Goal: Task Accomplishment & Management: Manage account settings

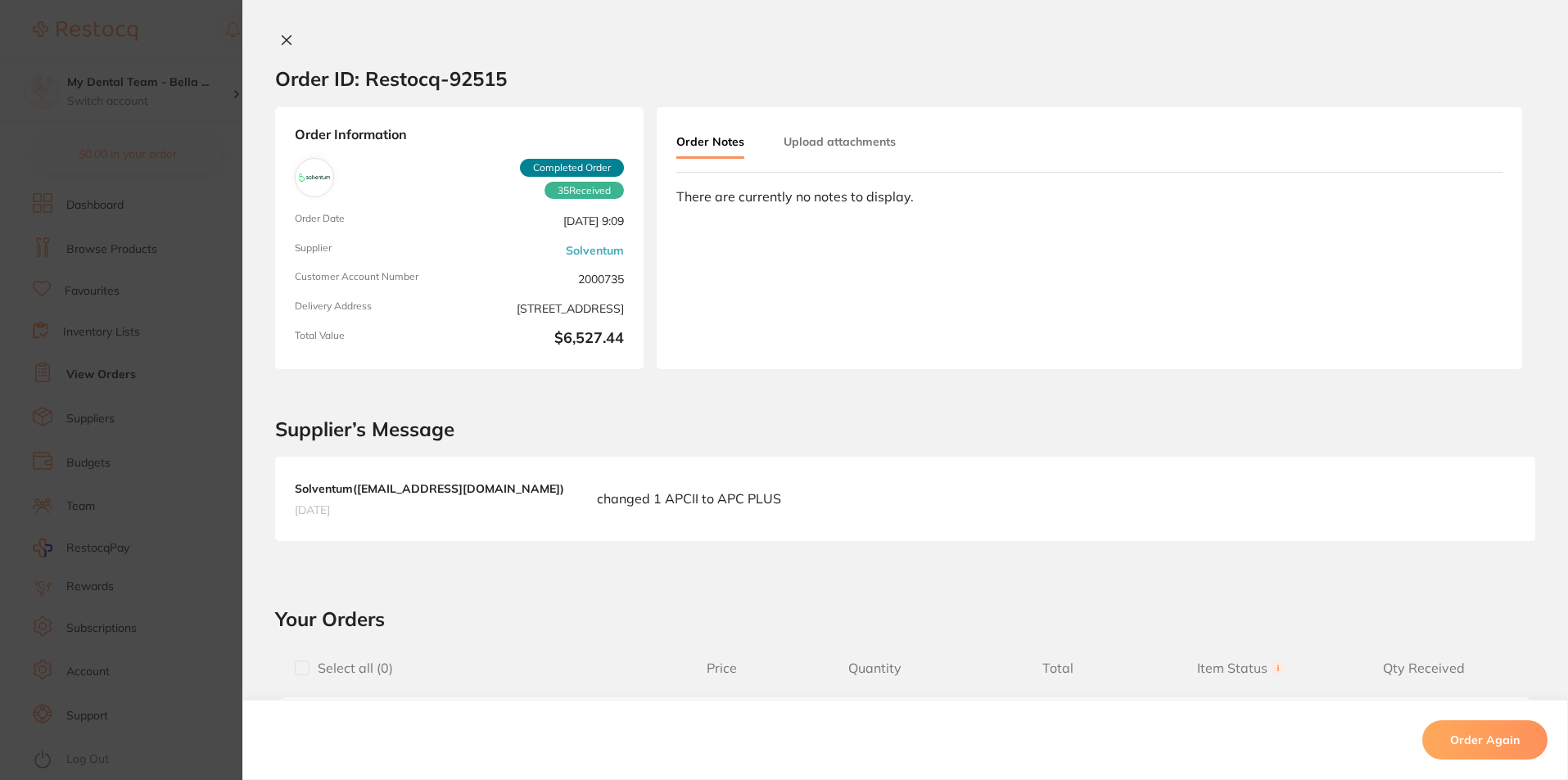
scroll to position [3029, 0]
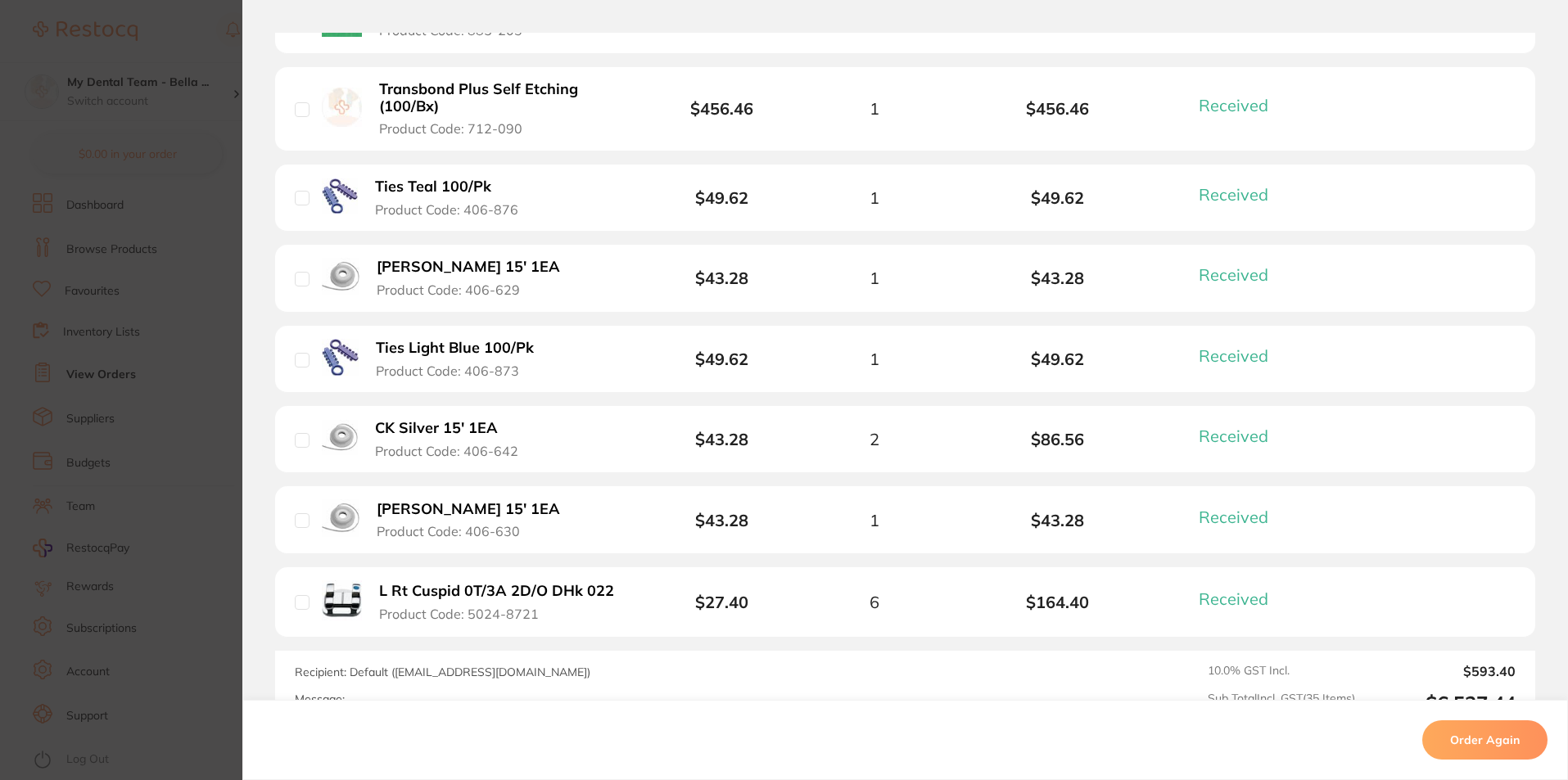
click at [196, 85] on section "Order ID: Restocq- 92515 Order Information 35 Received Completed Order Order Da…" at bounding box center [784, 390] width 1568 height 780
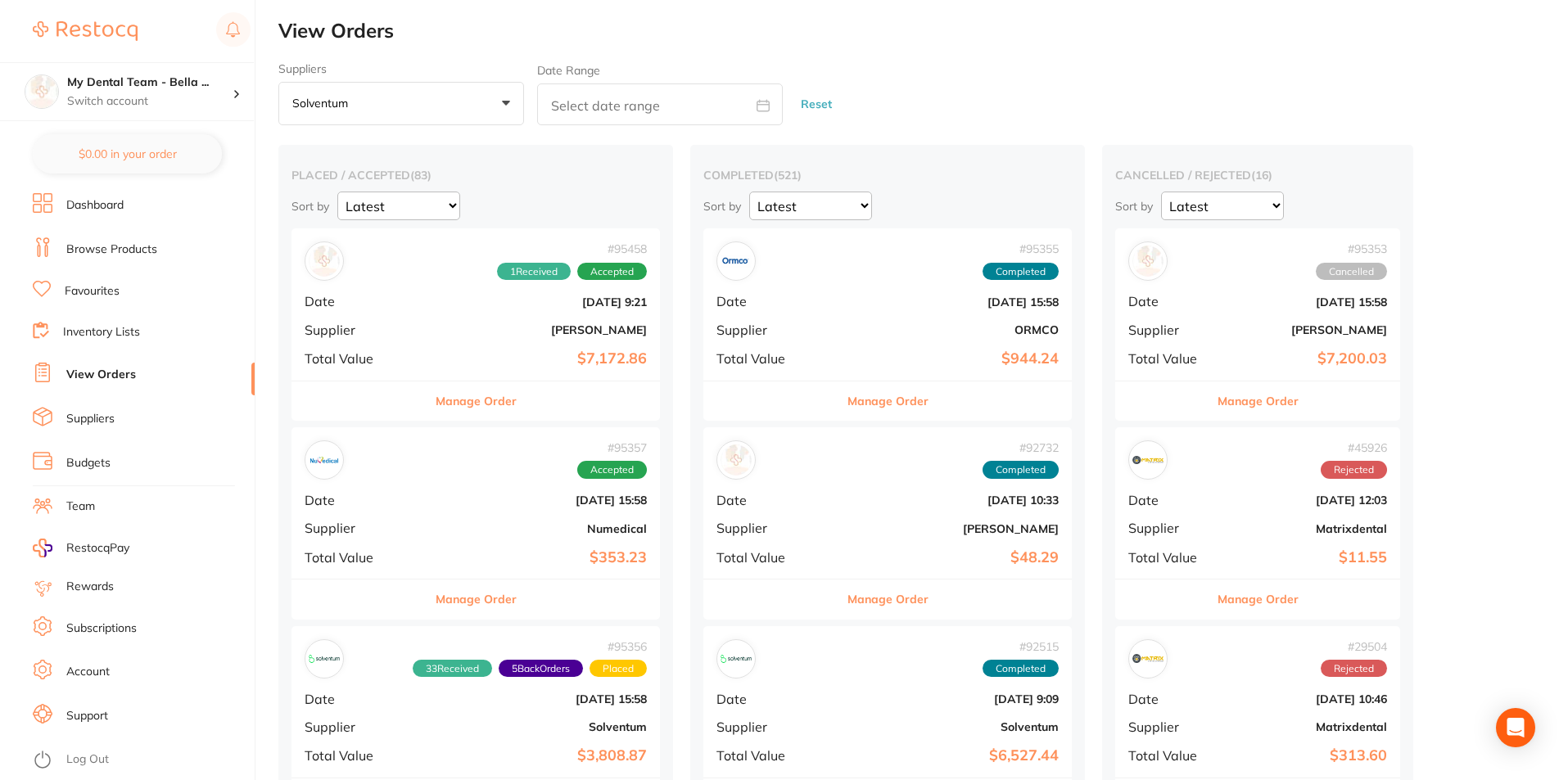
click at [802, 110] on button "Reset" at bounding box center [816, 105] width 41 height 44
click at [518, 110] on button "All suppliers +0" at bounding box center [402, 104] width 246 height 44
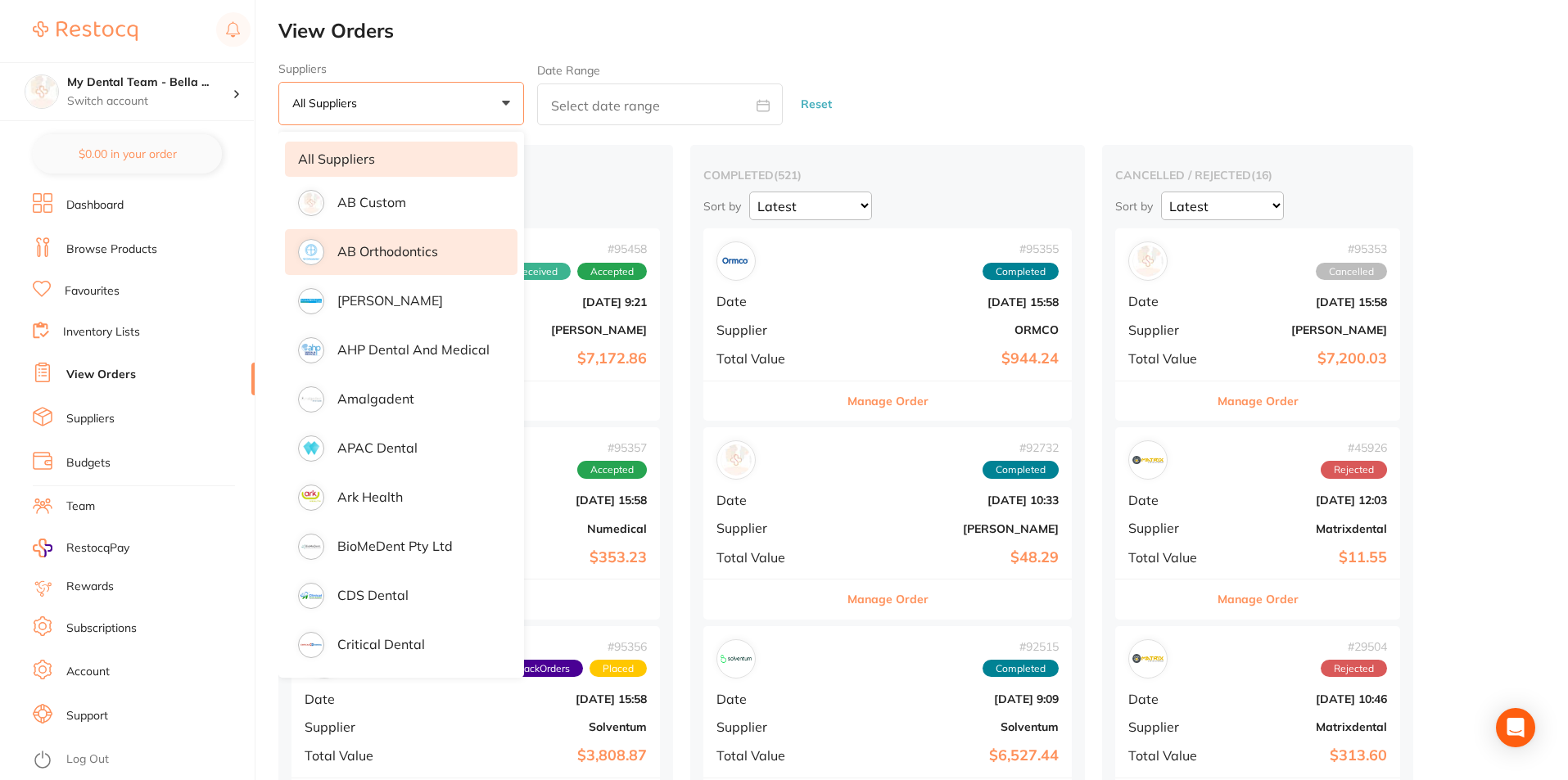
click at [438, 252] on li "AB Orthodontics" at bounding box center [402, 252] width 233 height 46
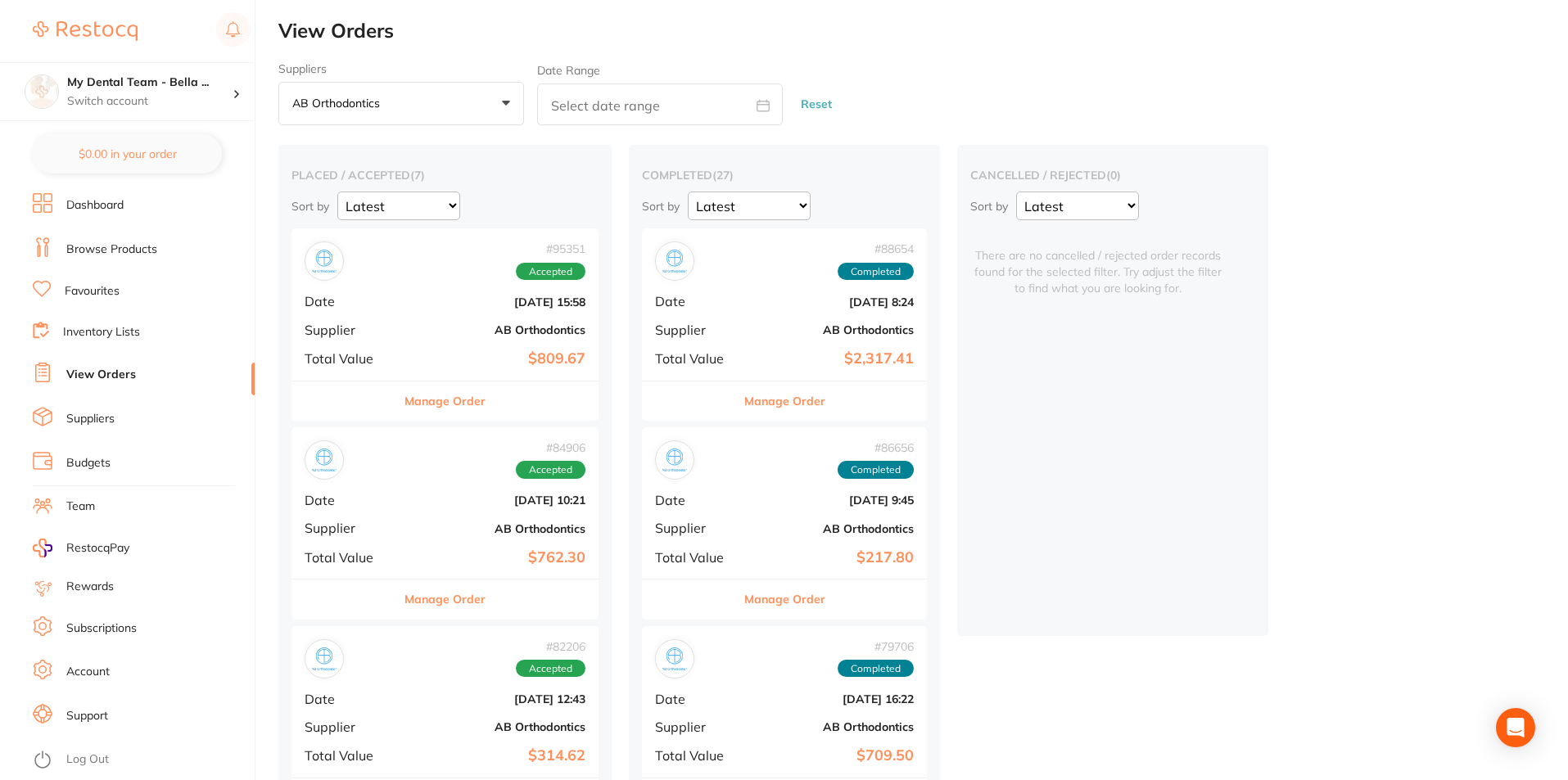
click at [442, 411] on button "Manage Order" at bounding box center [444, 400] width 81 height 39
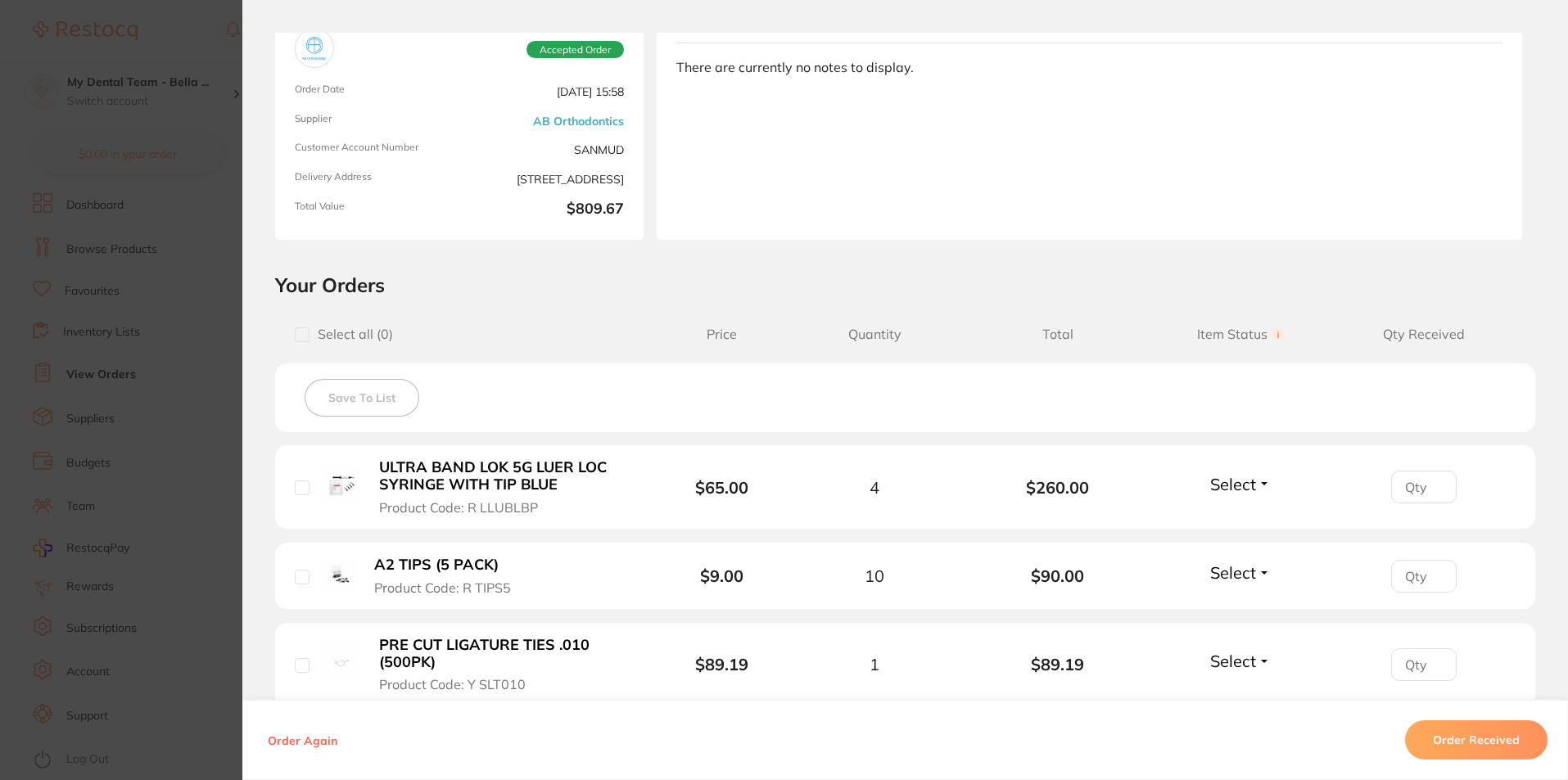
scroll to position [327, 0]
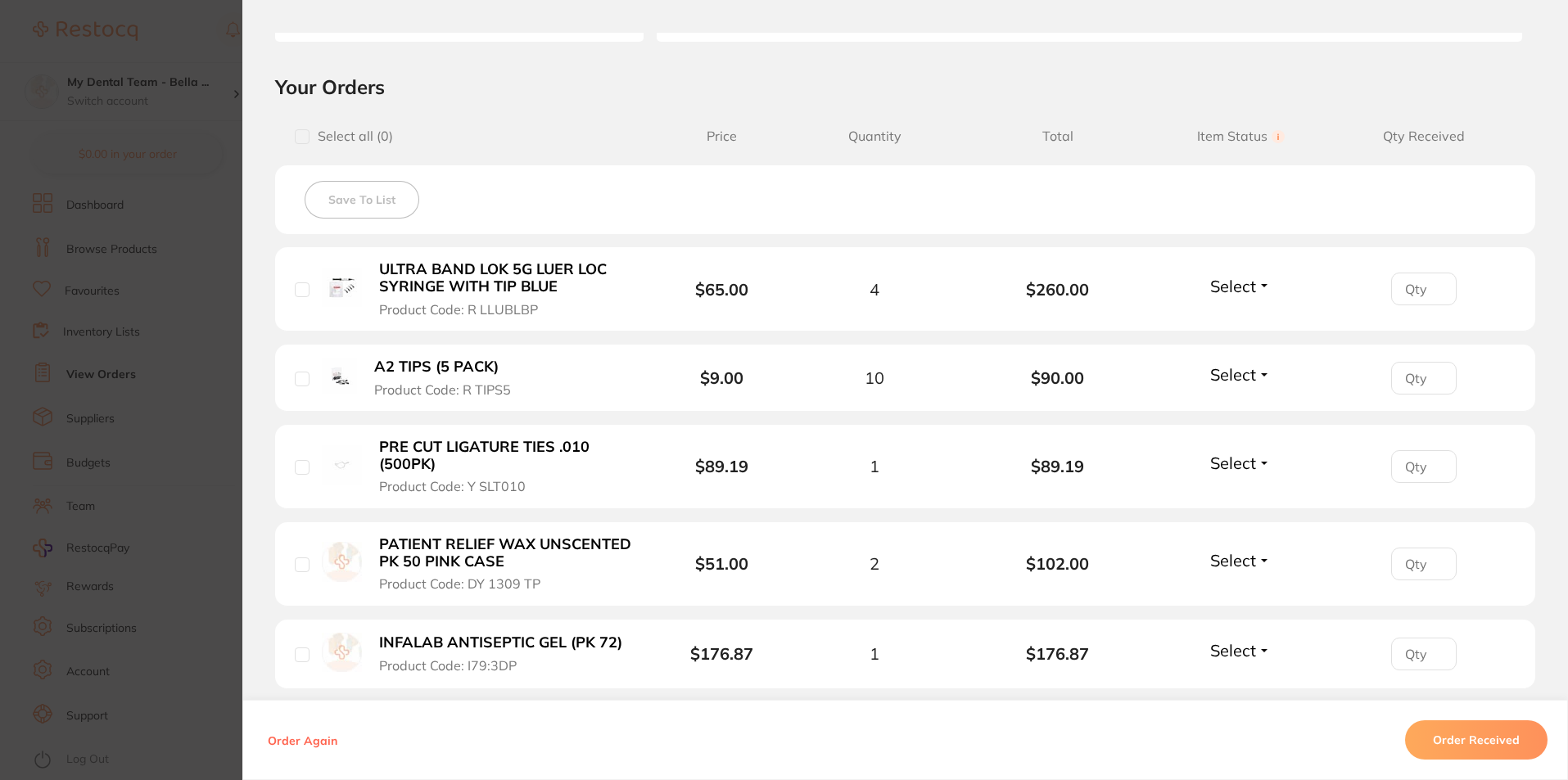
click at [1247, 367] on span "Select" at bounding box center [1233, 374] width 46 height 20
click at [1224, 408] on span "Received" at bounding box center [1241, 409] width 42 height 12
click at [1248, 461] on span "Select" at bounding box center [1233, 462] width 46 height 20
click at [1235, 495] on span "Received" at bounding box center [1241, 498] width 42 height 12
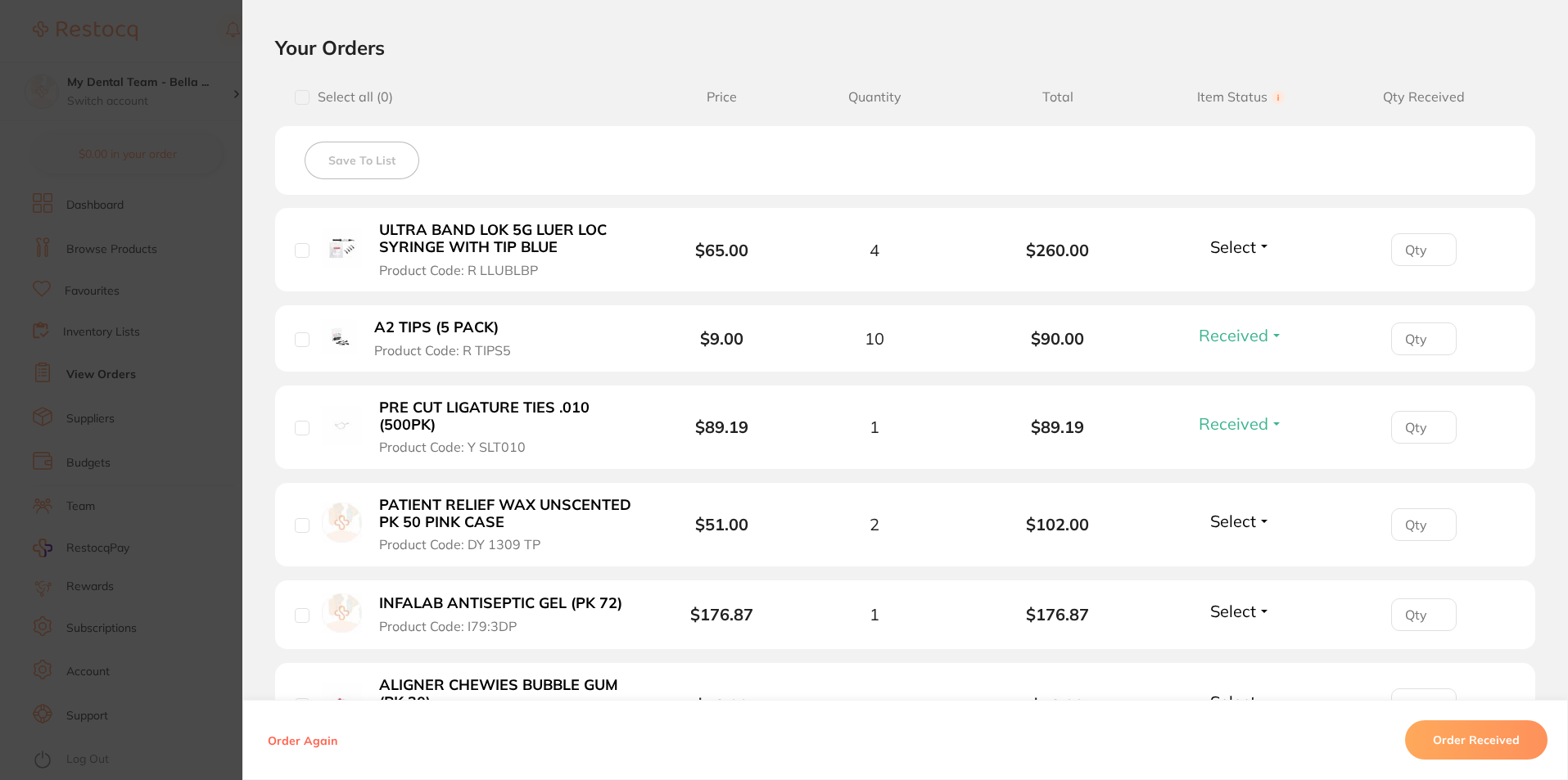
scroll to position [409, 0]
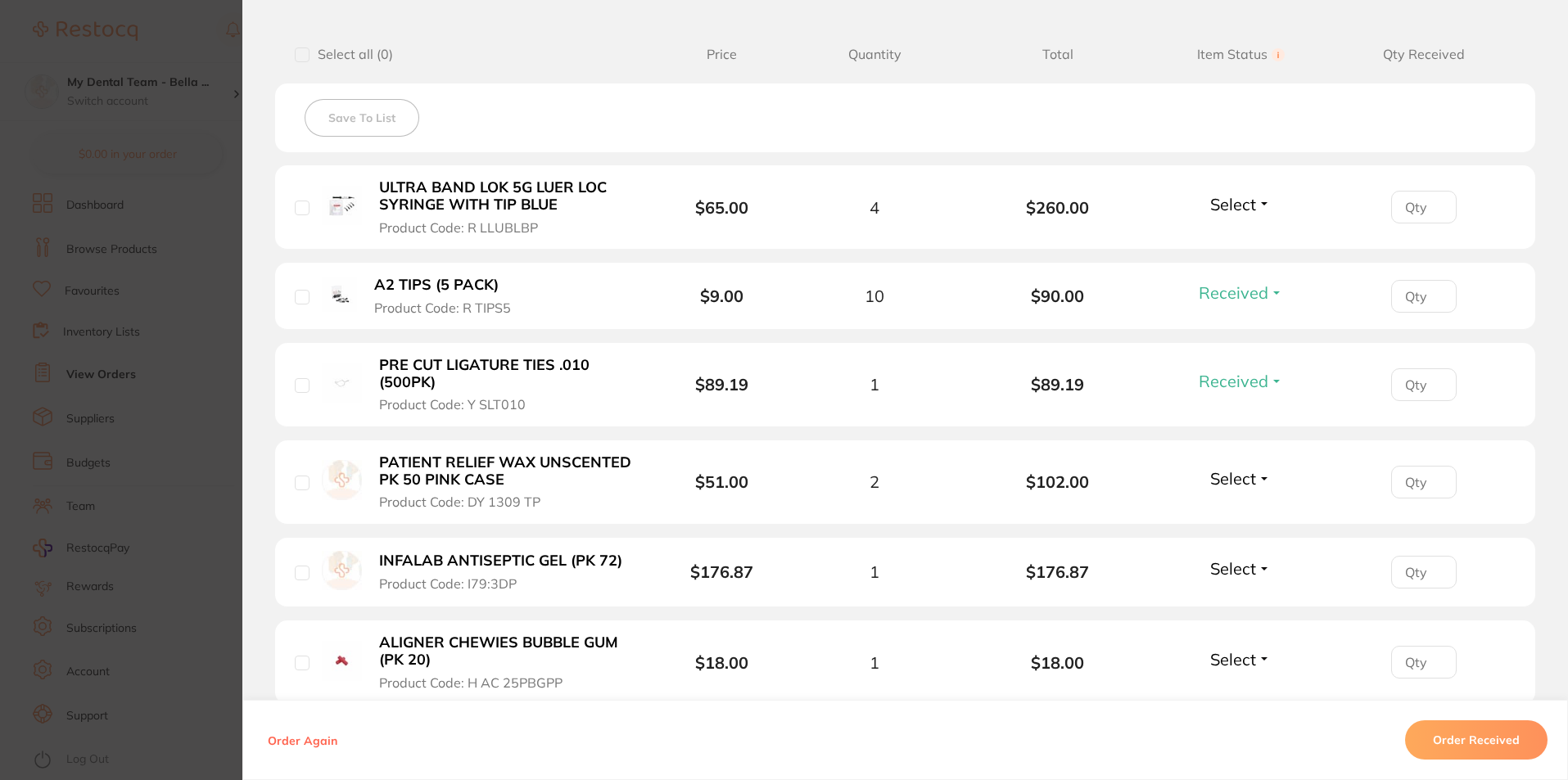
click at [1248, 479] on span "Select" at bounding box center [1233, 478] width 46 height 20
click at [1238, 512] on span "Received" at bounding box center [1241, 513] width 42 height 12
click at [1241, 200] on span "Select" at bounding box center [1233, 203] width 46 height 20
click at [1246, 275] on button "Back Order" at bounding box center [1241, 264] width 50 height 25
click at [1249, 589] on li "INFALAB ANTISEPTIC GEL (PK 72) Product Code: I79:3DP $176.87 1 $176.87 Select R…" at bounding box center [904, 573] width 1260 height 71
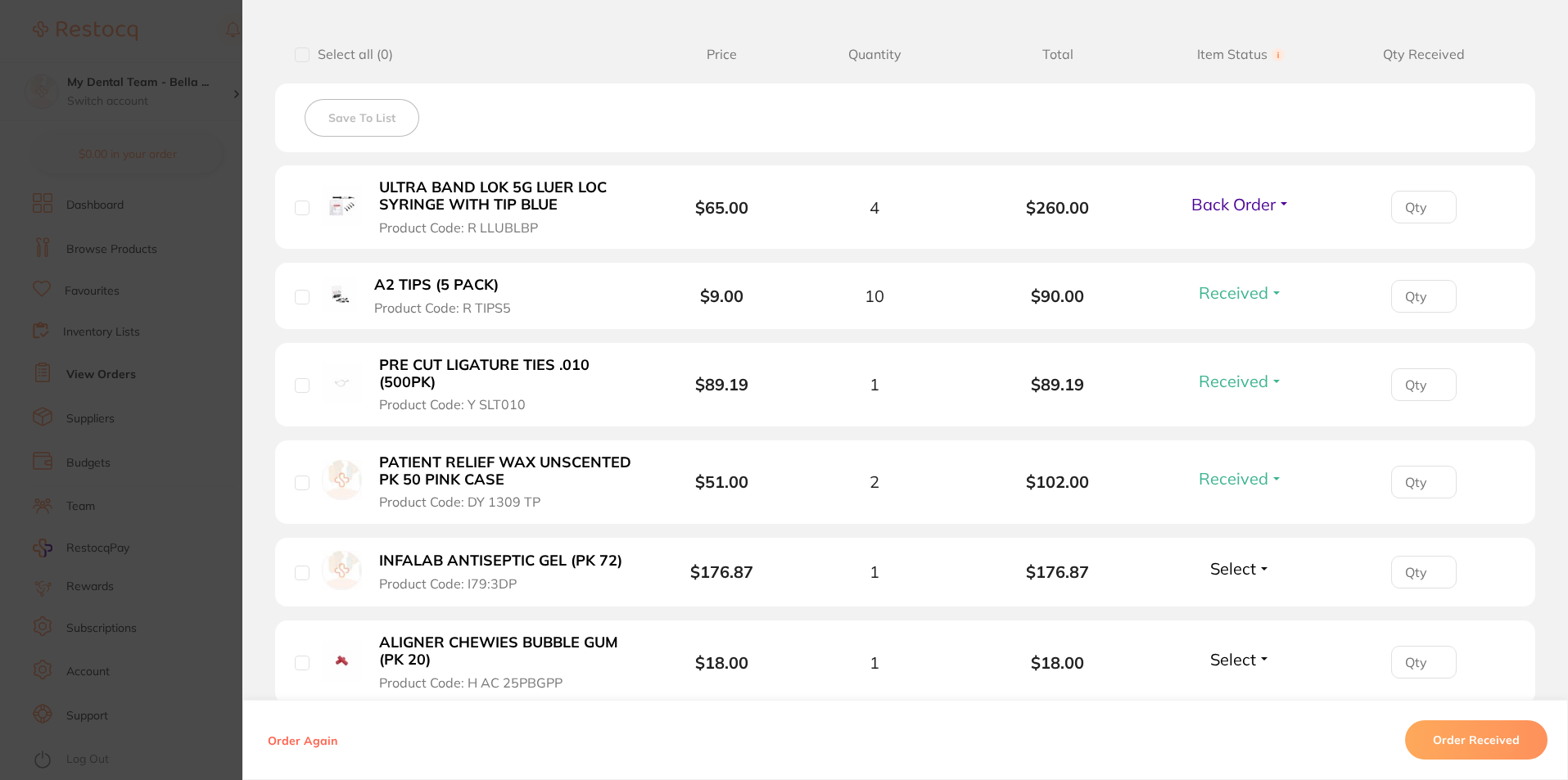
click at [1247, 574] on span "Select" at bounding box center [1233, 568] width 46 height 20
click at [1251, 601] on span "Received" at bounding box center [1241, 604] width 42 height 12
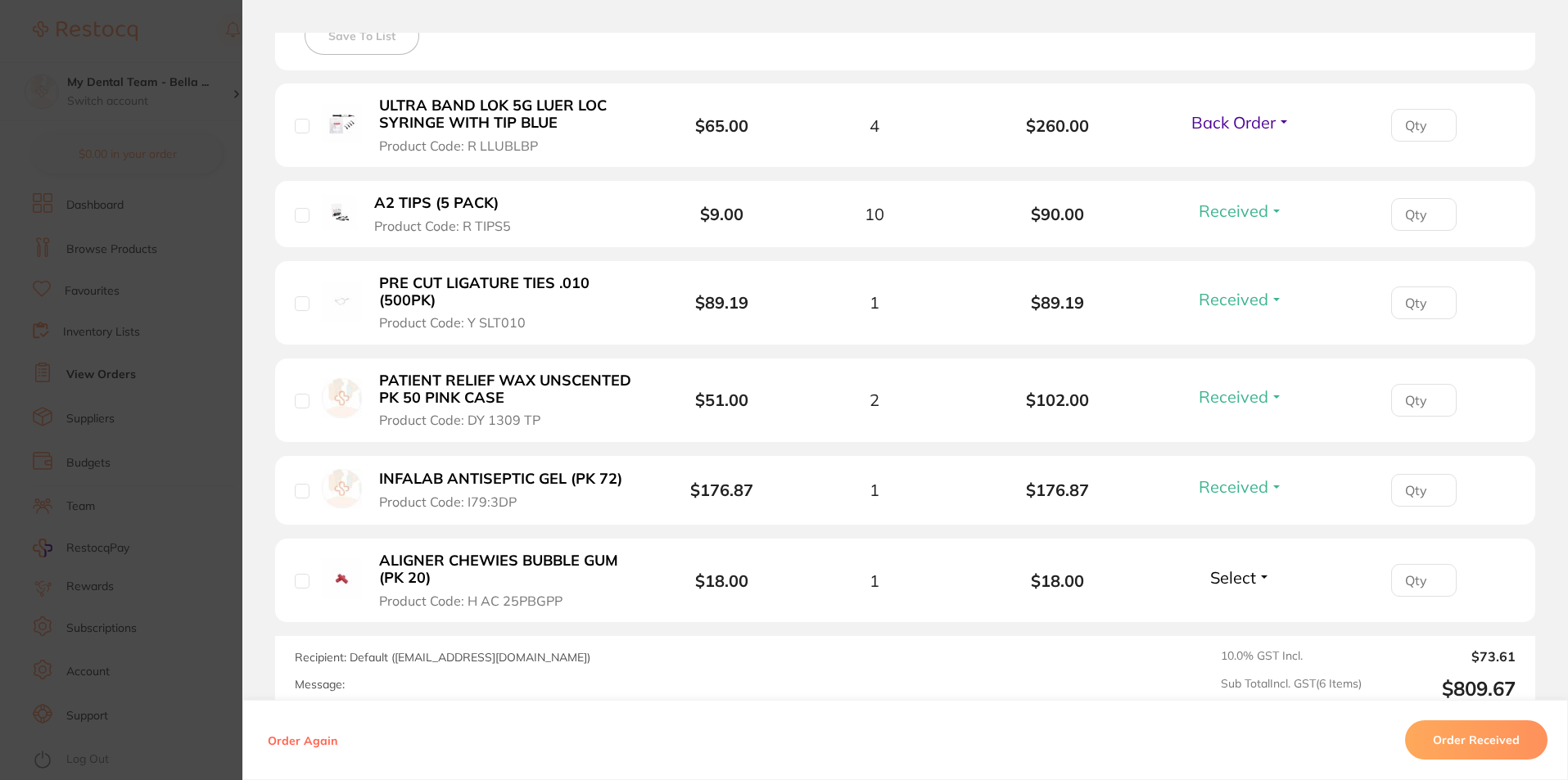
scroll to position [573, 0]
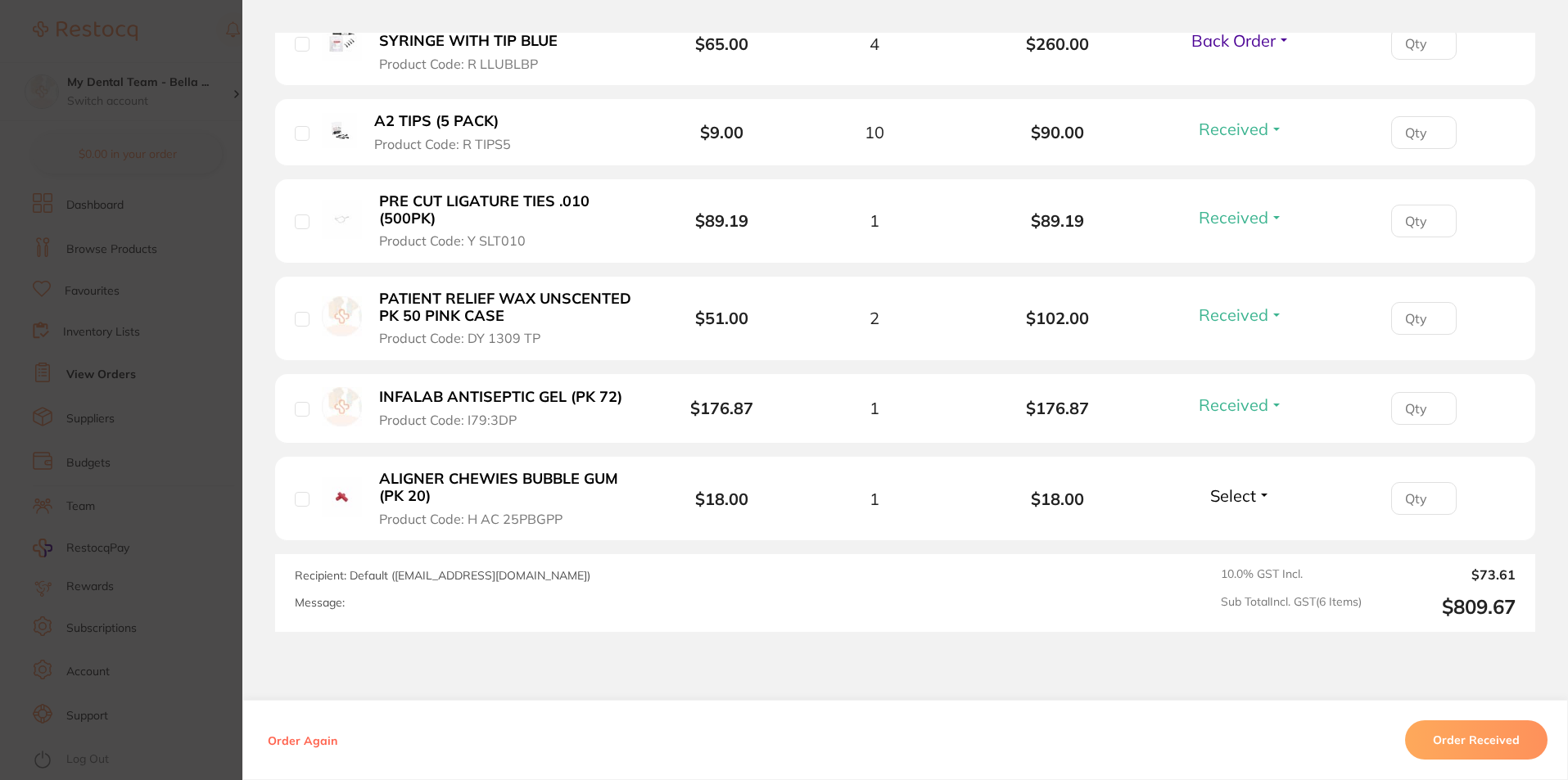
click at [1255, 499] on button "Select" at bounding box center [1241, 495] width 71 height 20
click at [1252, 524] on span "Received" at bounding box center [1241, 530] width 42 height 12
click at [203, 424] on section "Order ID: Restocq- 95351 Order Information 5 Received 1 Back Order Accepted Ord…" at bounding box center [784, 390] width 1568 height 780
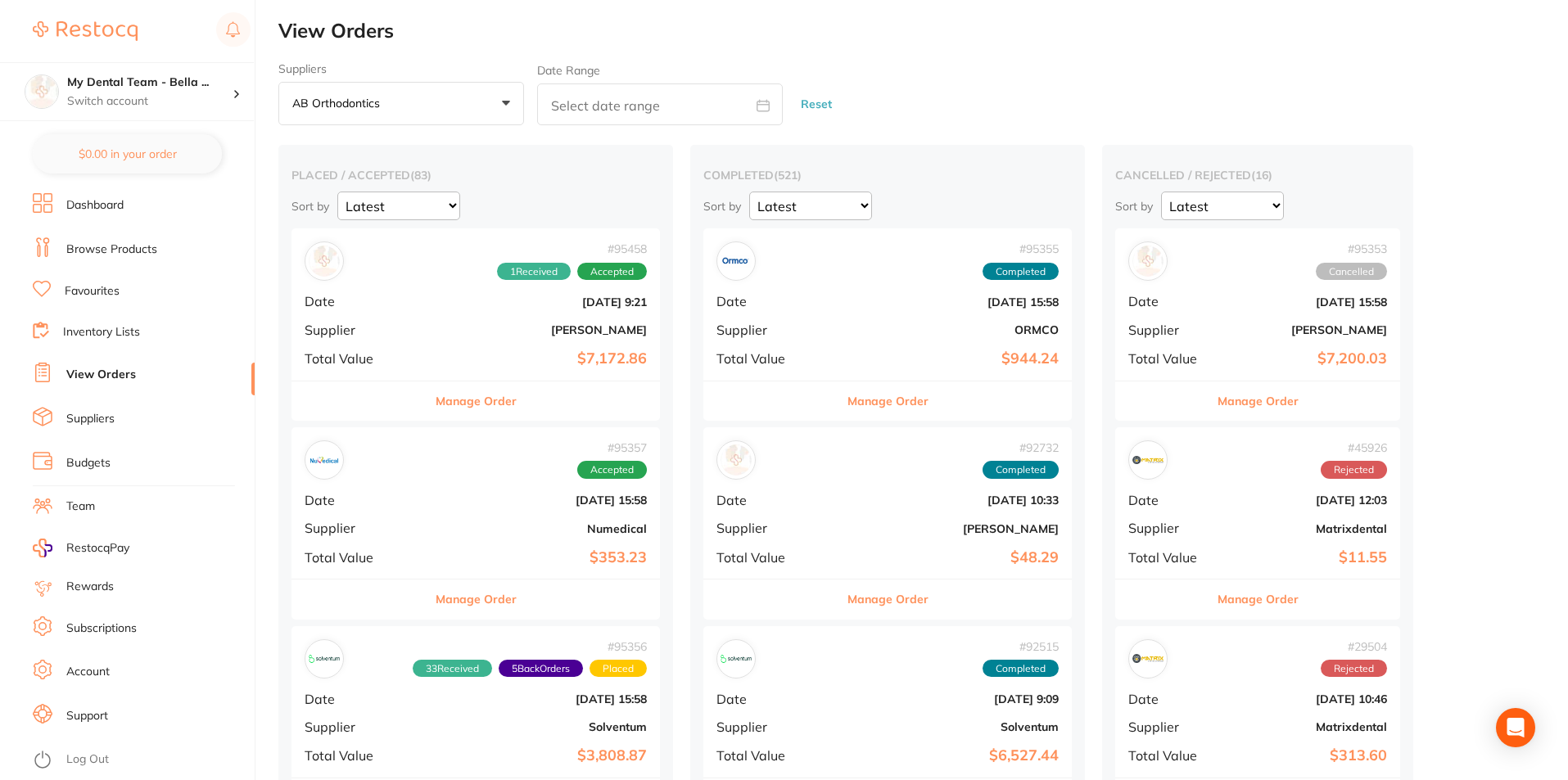
click at [470, 402] on button "Manage Order" at bounding box center [476, 400] width 81 height 39
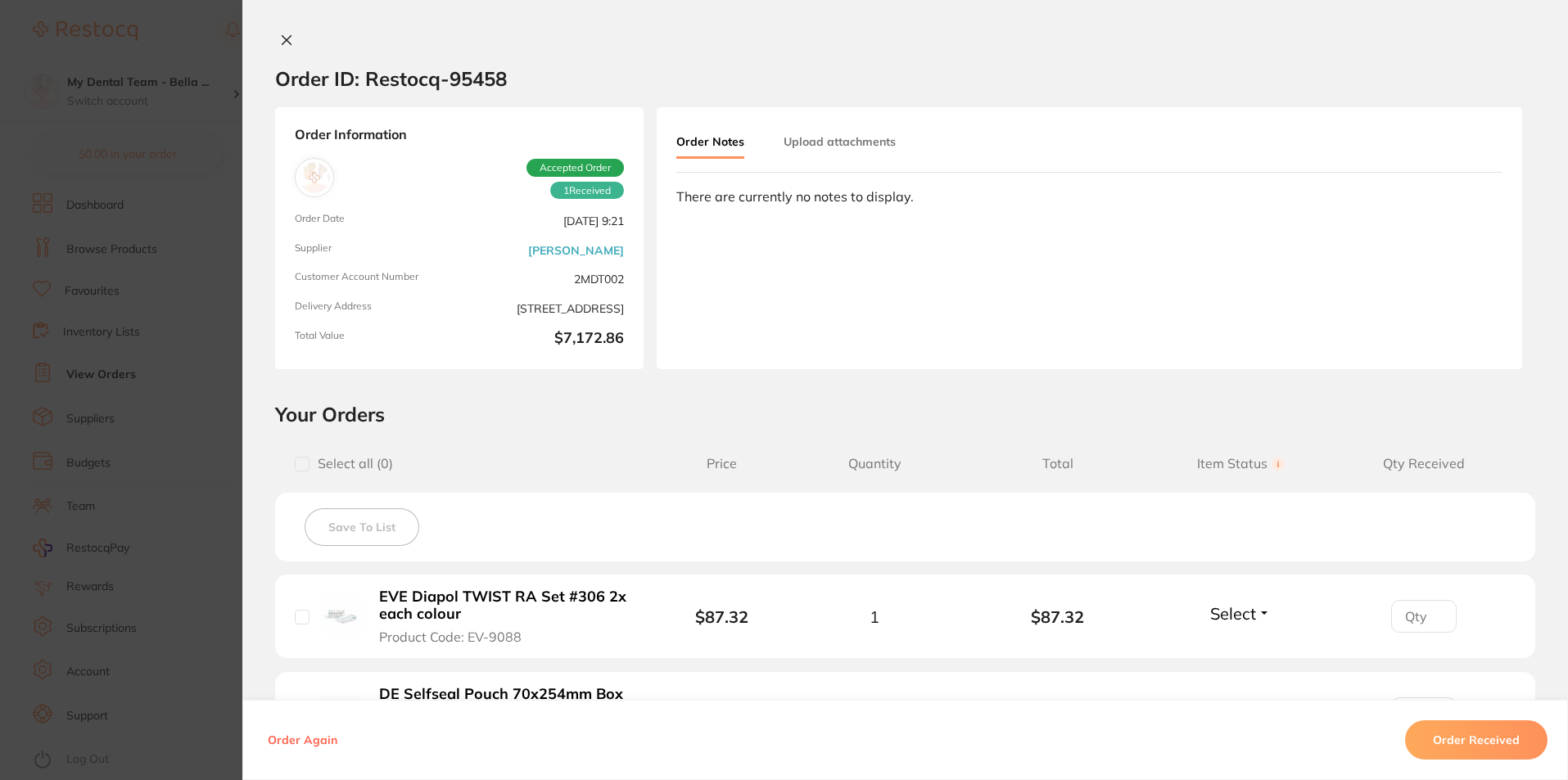
scroll to position [327, 0]
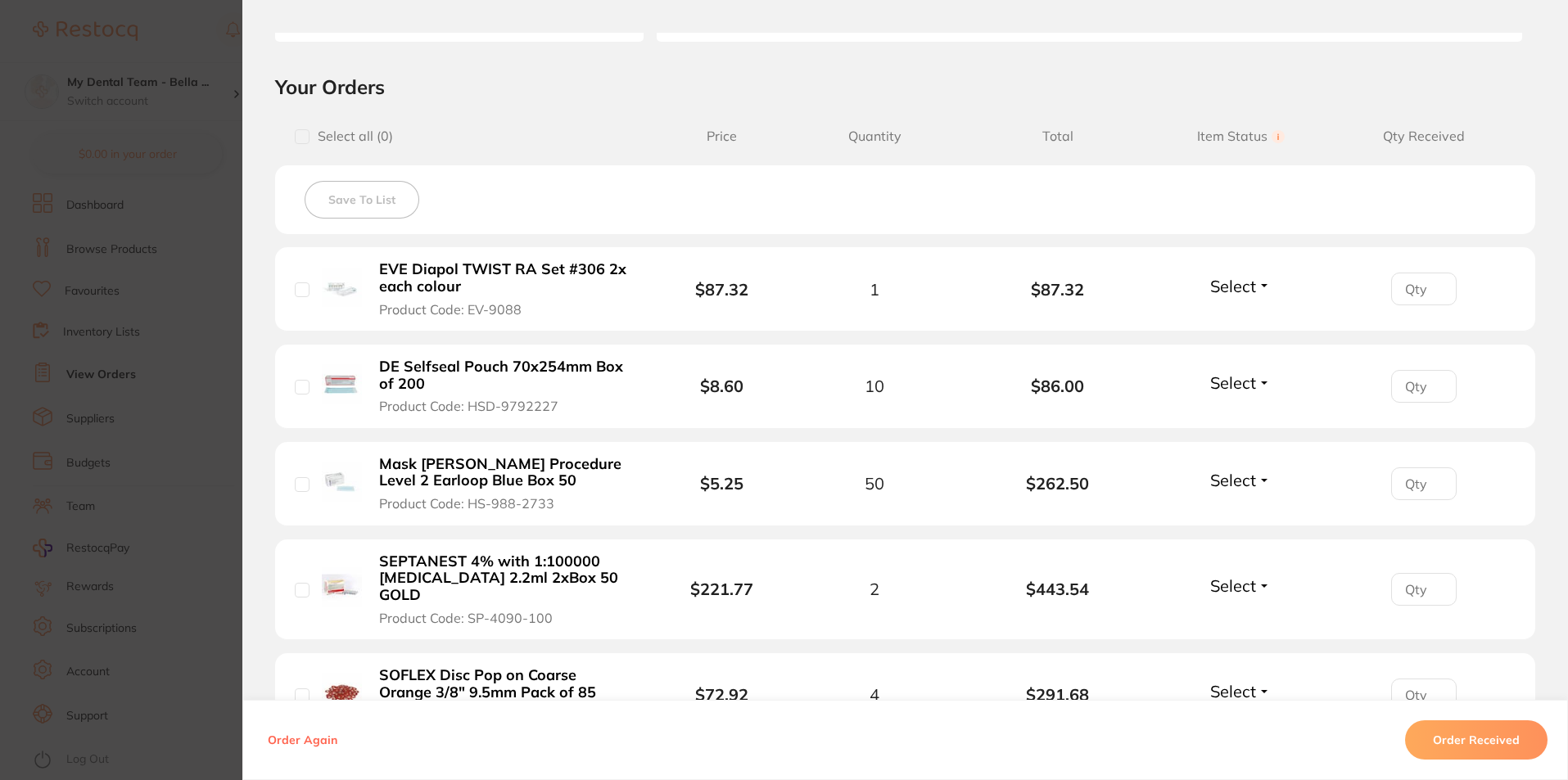
click at [159, 339] on section "Order ID: Restocq- 95458 Order Information 1 Received Accepted Order Order Date…" at bounding box center [784, 390] width 1568 height 780
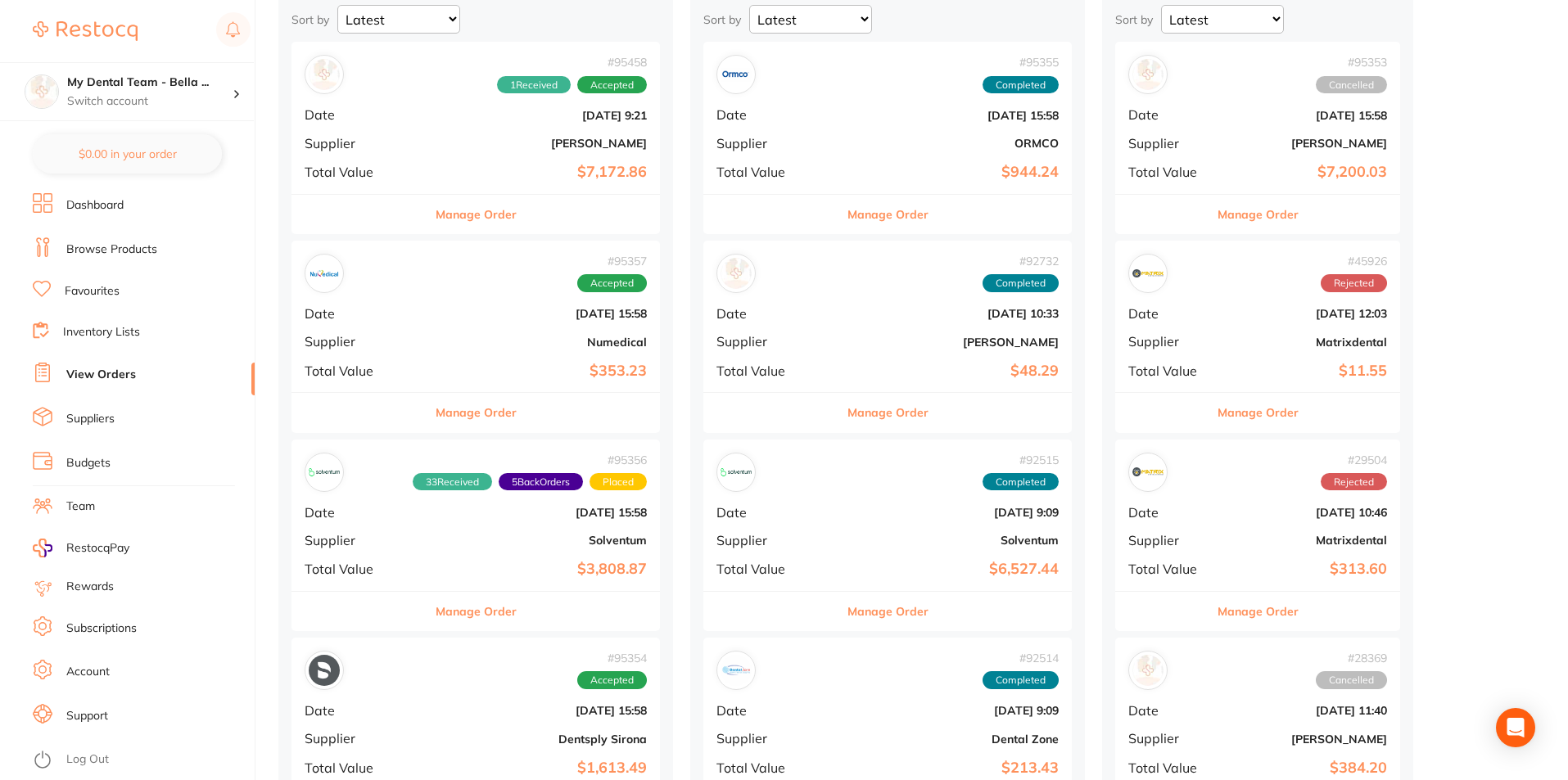
scroll to position [246, 0]
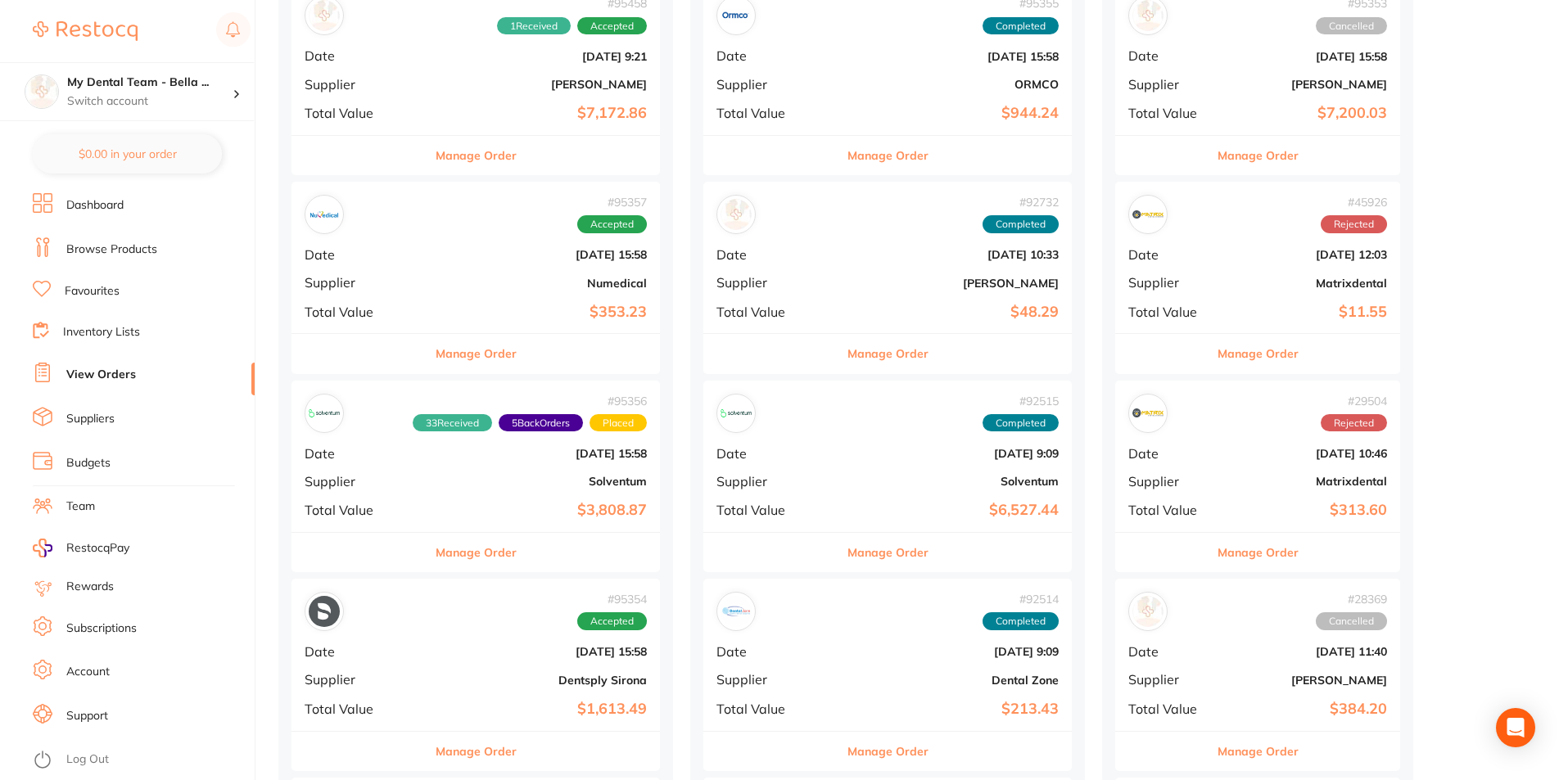
click at [473, 363] on button "Manage Order" at bounding box center [476, 353] width 81 height 39
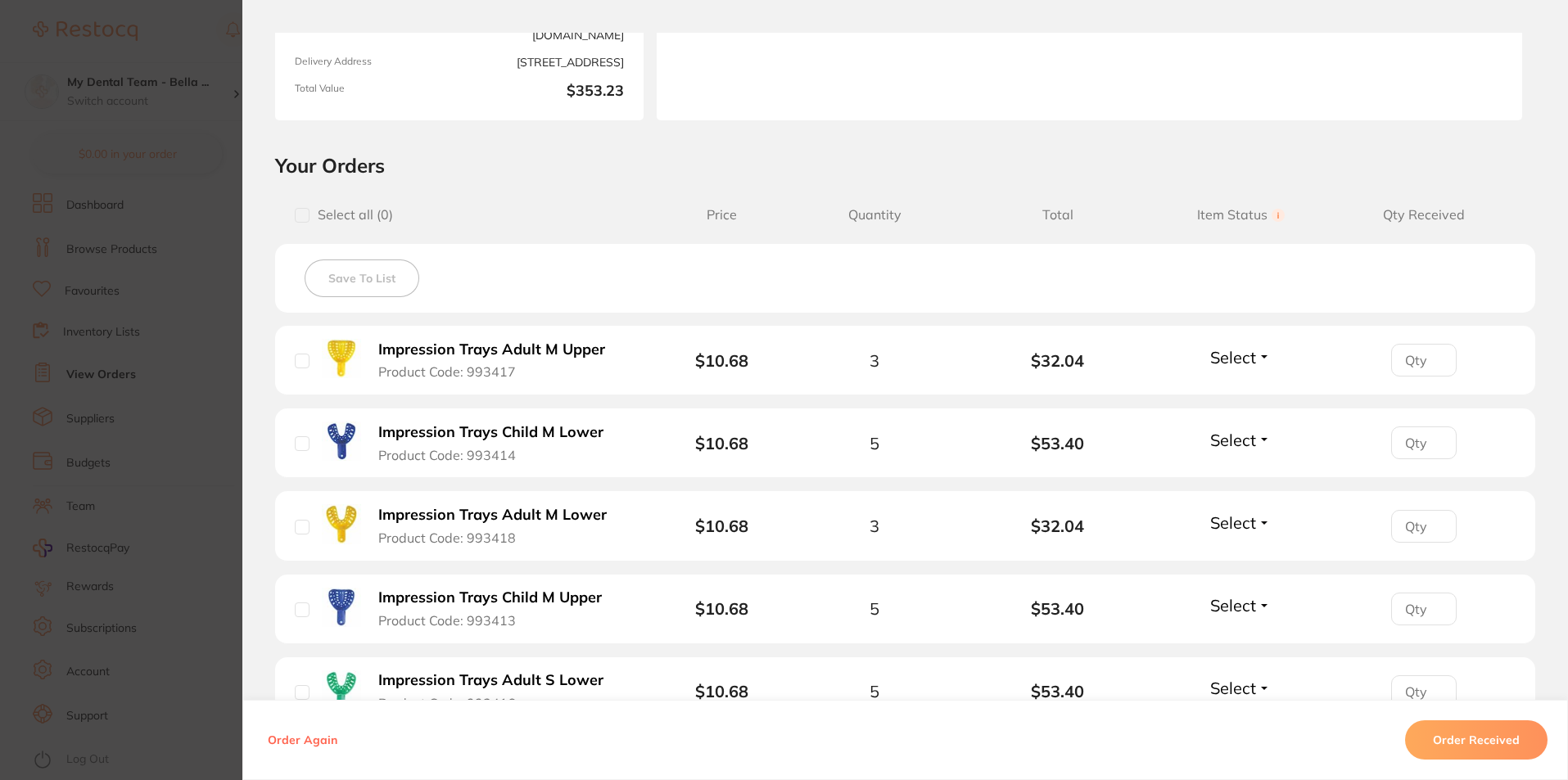
scroll to position [246, 0]
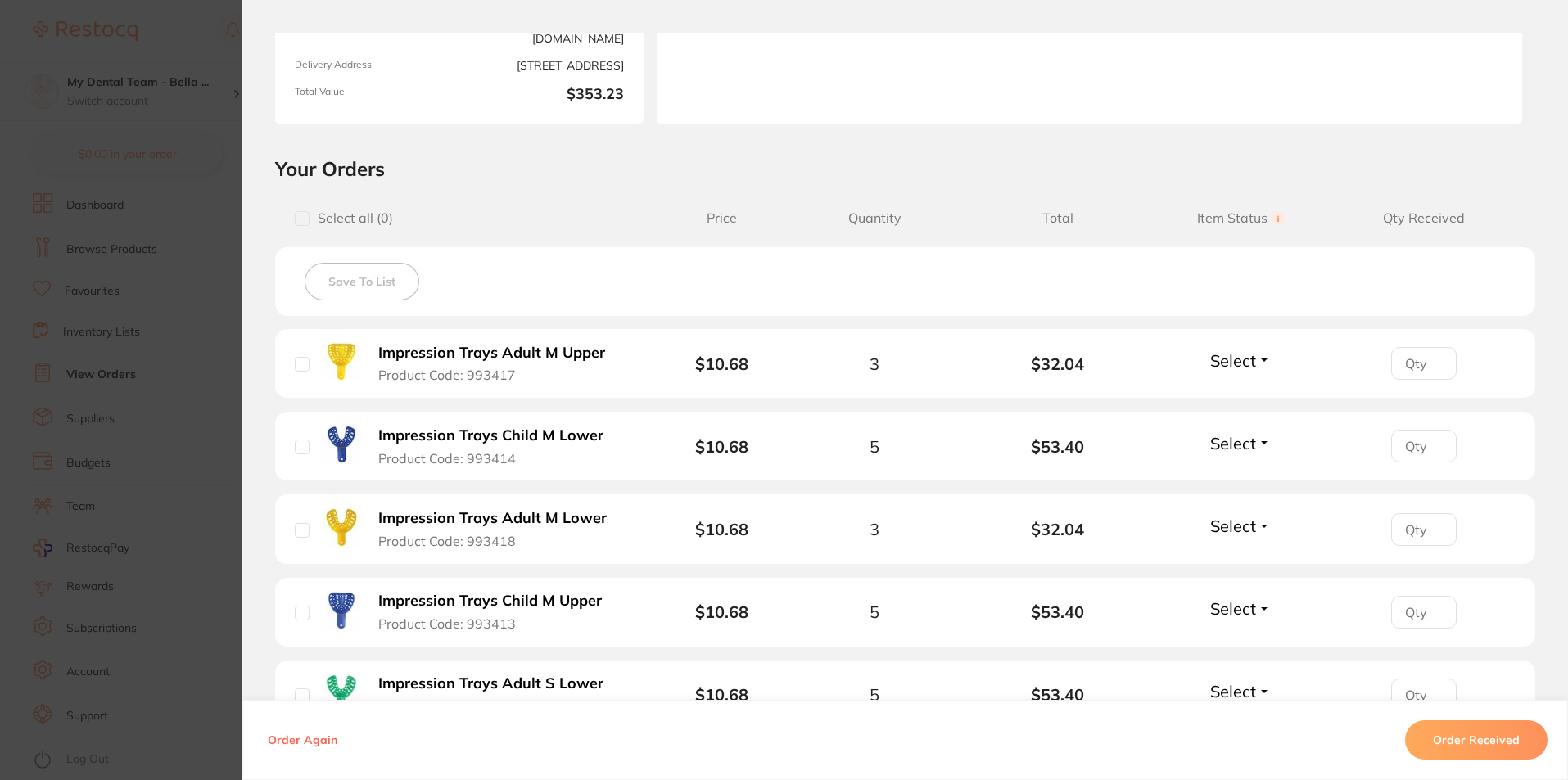
click at [224, 367] on section "Order ID: Restocq- 95357 Order Information Accepted Order Order Date [DATE] 15:…" at bounding box center [784, 390] width 1568 height 780
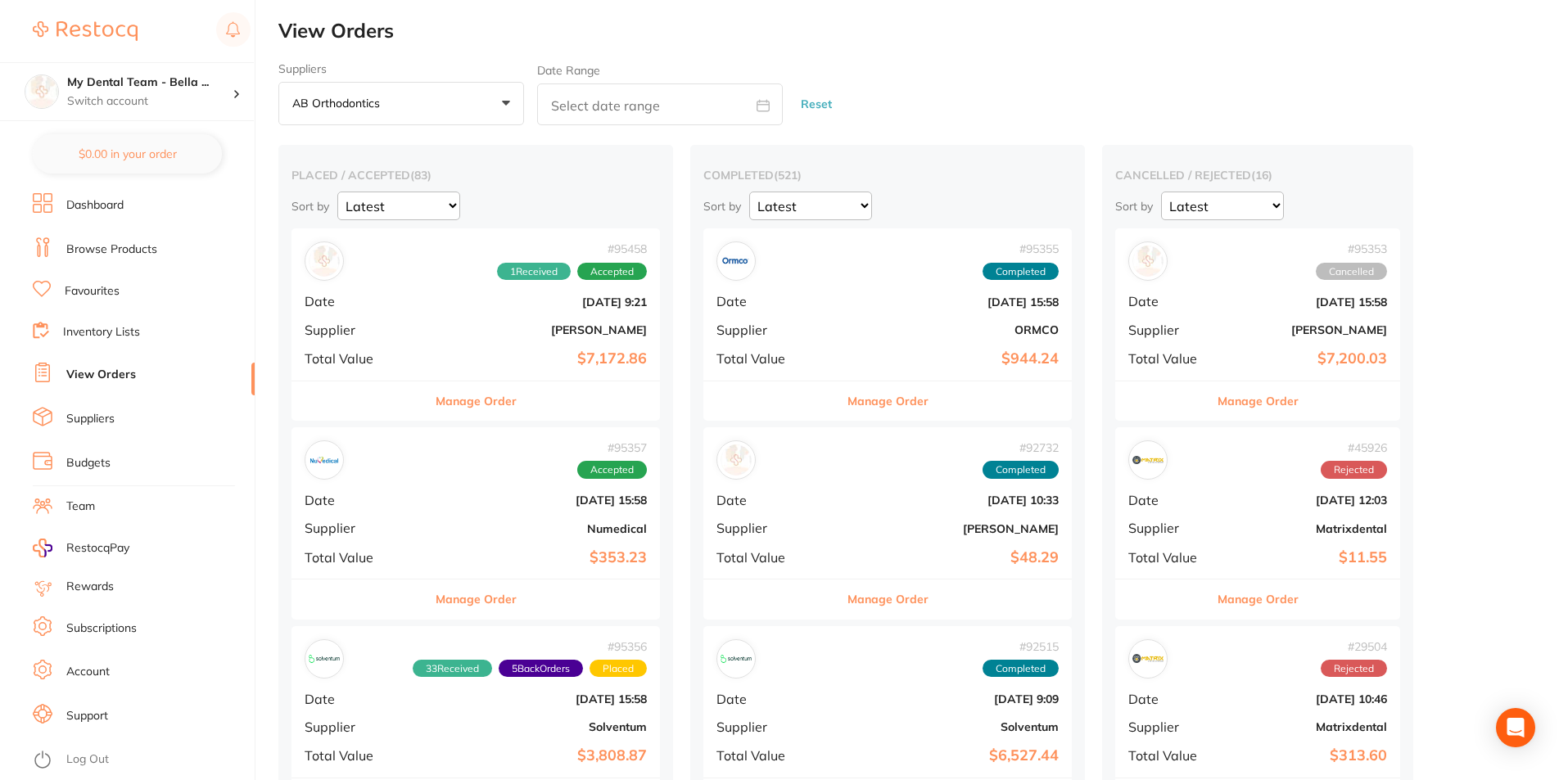
click at [480, 402] on button "Manage Order" at bounding box center [476, 400] width 81 height 39
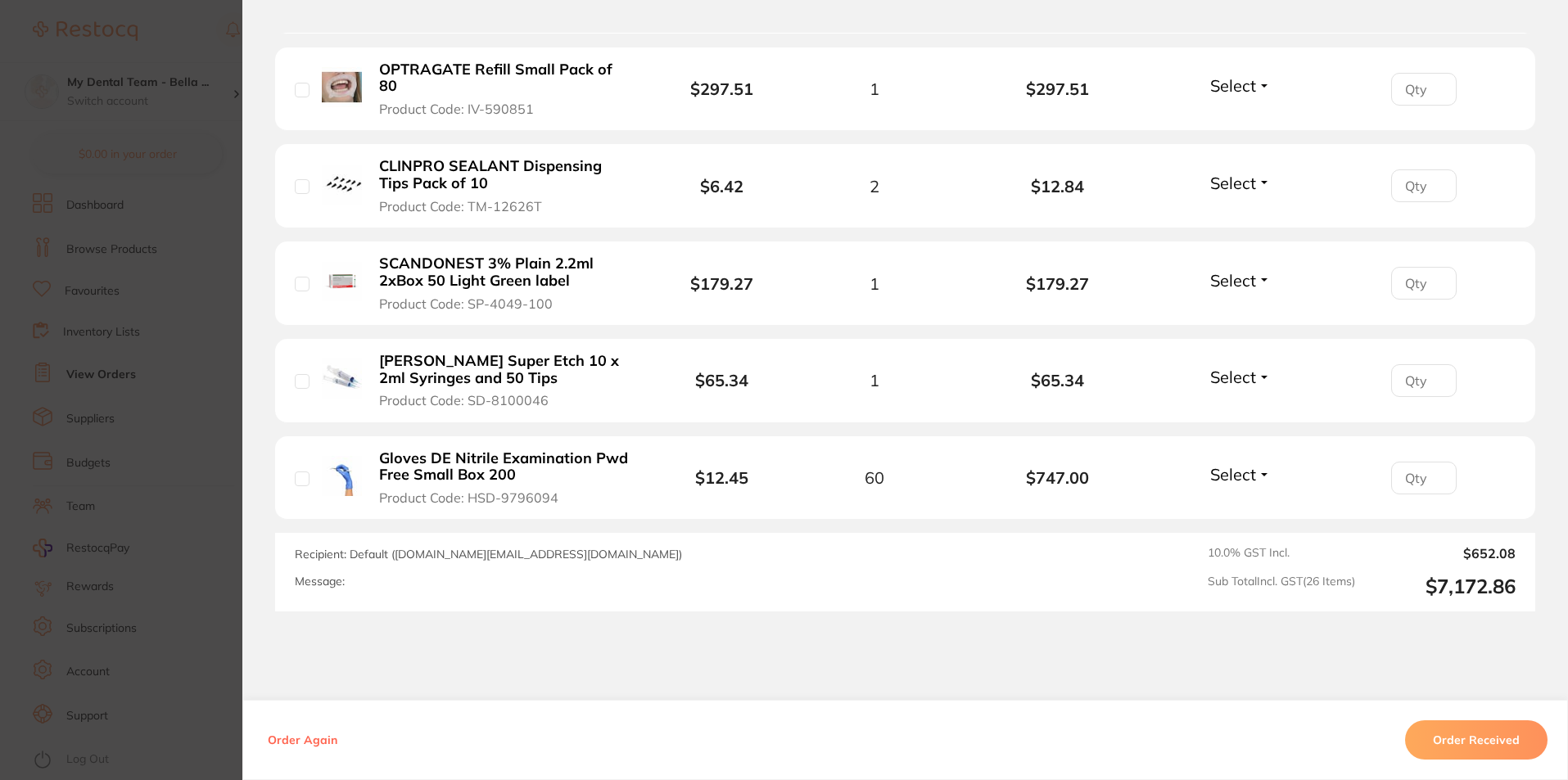
scroll to position [2619, 0]
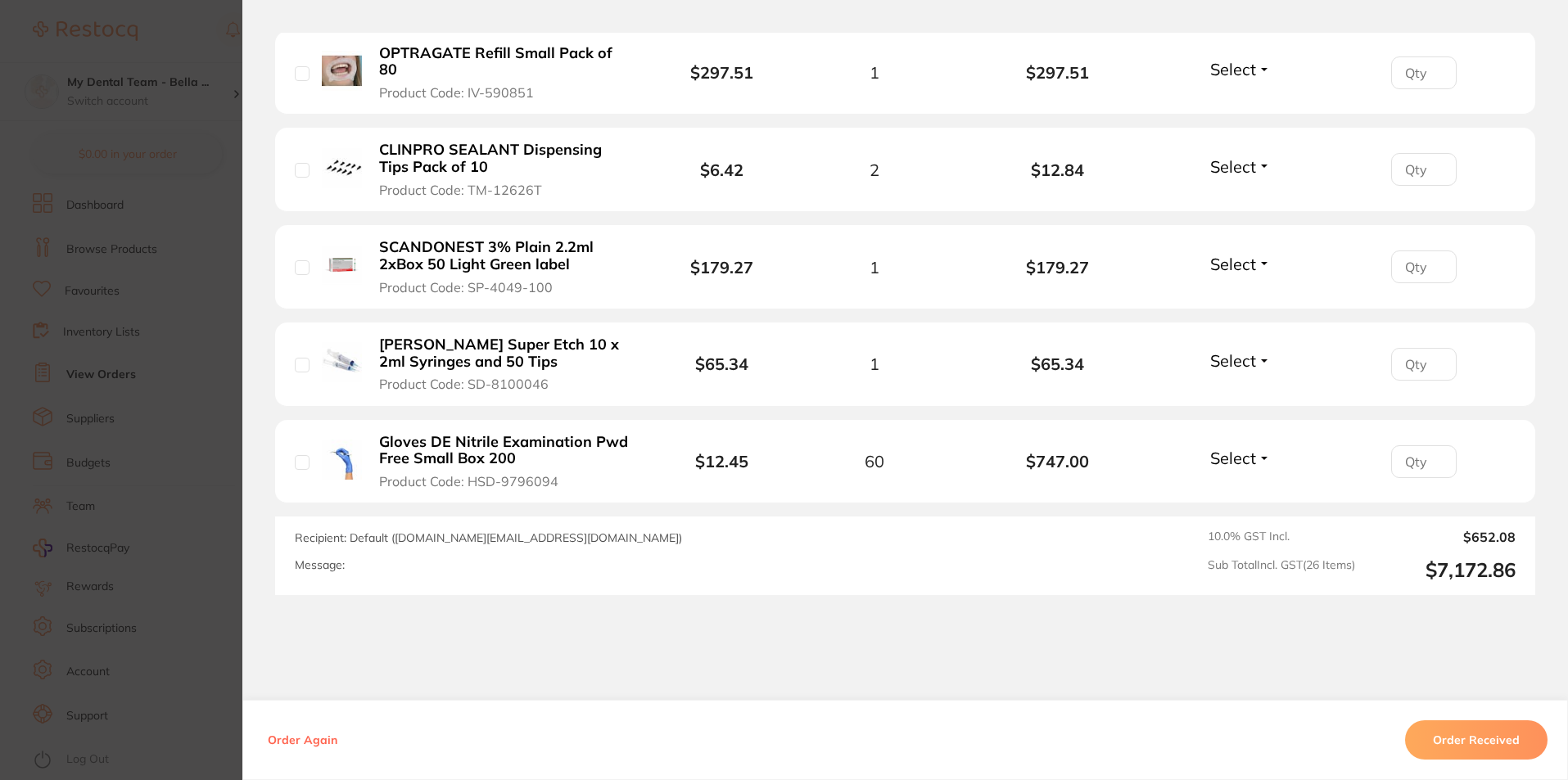
click at [173, 371] on section "Order ID: Restocq- 95458 Order Information 1 Received Accepted Order Order Date…" at bounding box center [784, 390] width 1568 height 780
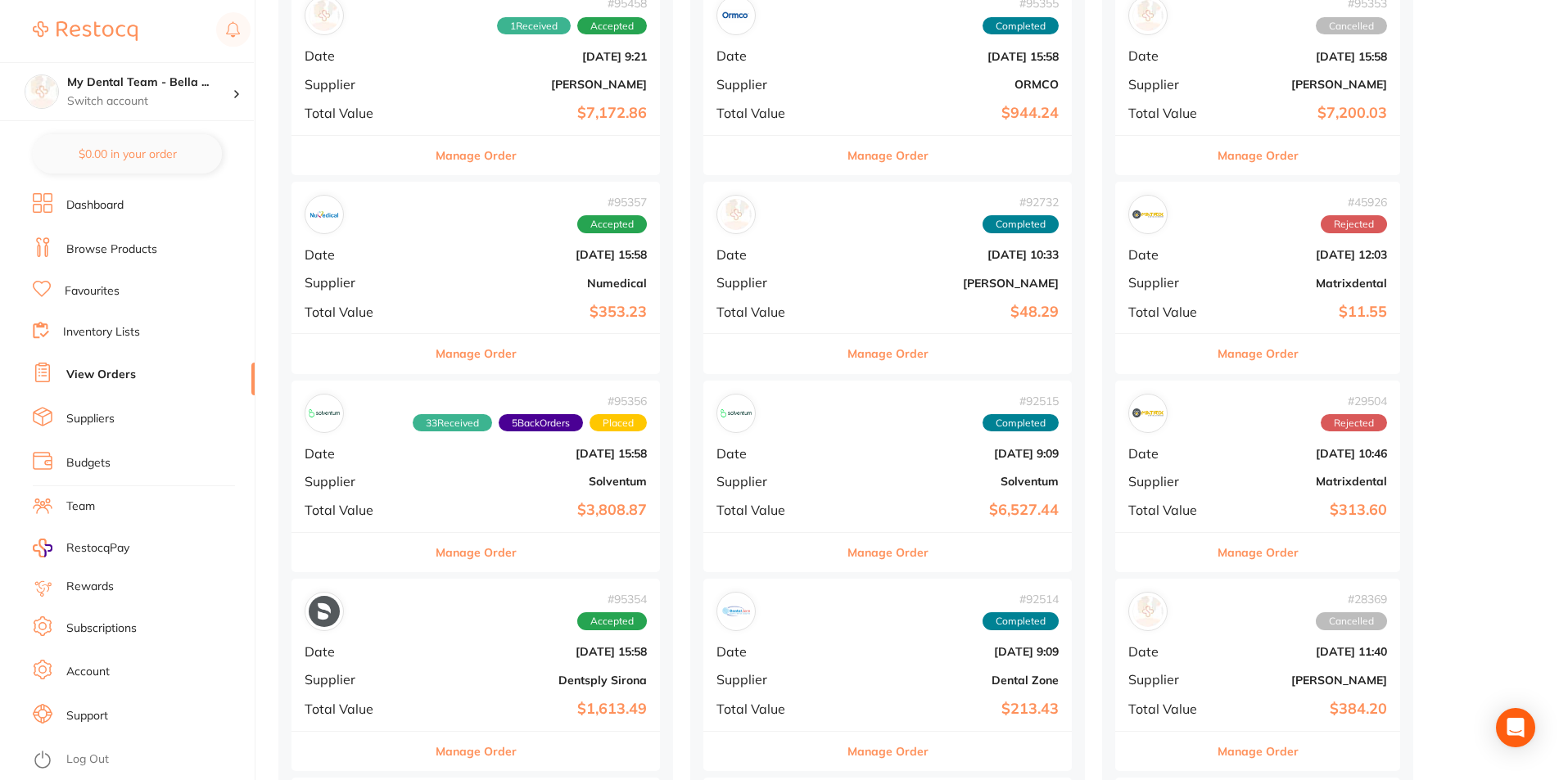
scroll to position [491, 0]
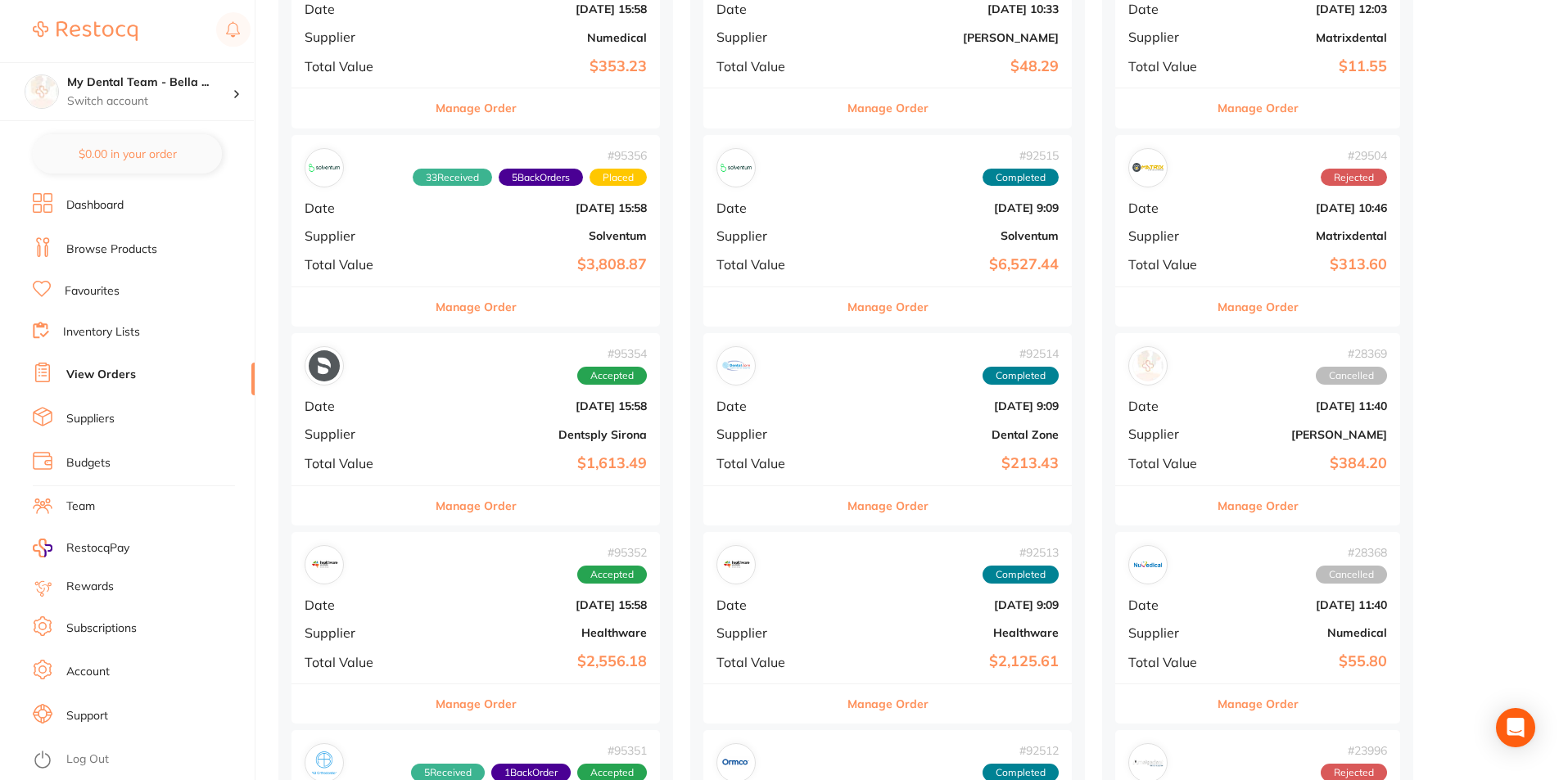
click at [445, 518] on button "Manage Order" at bounding box center [476, 505] width 81 height 39
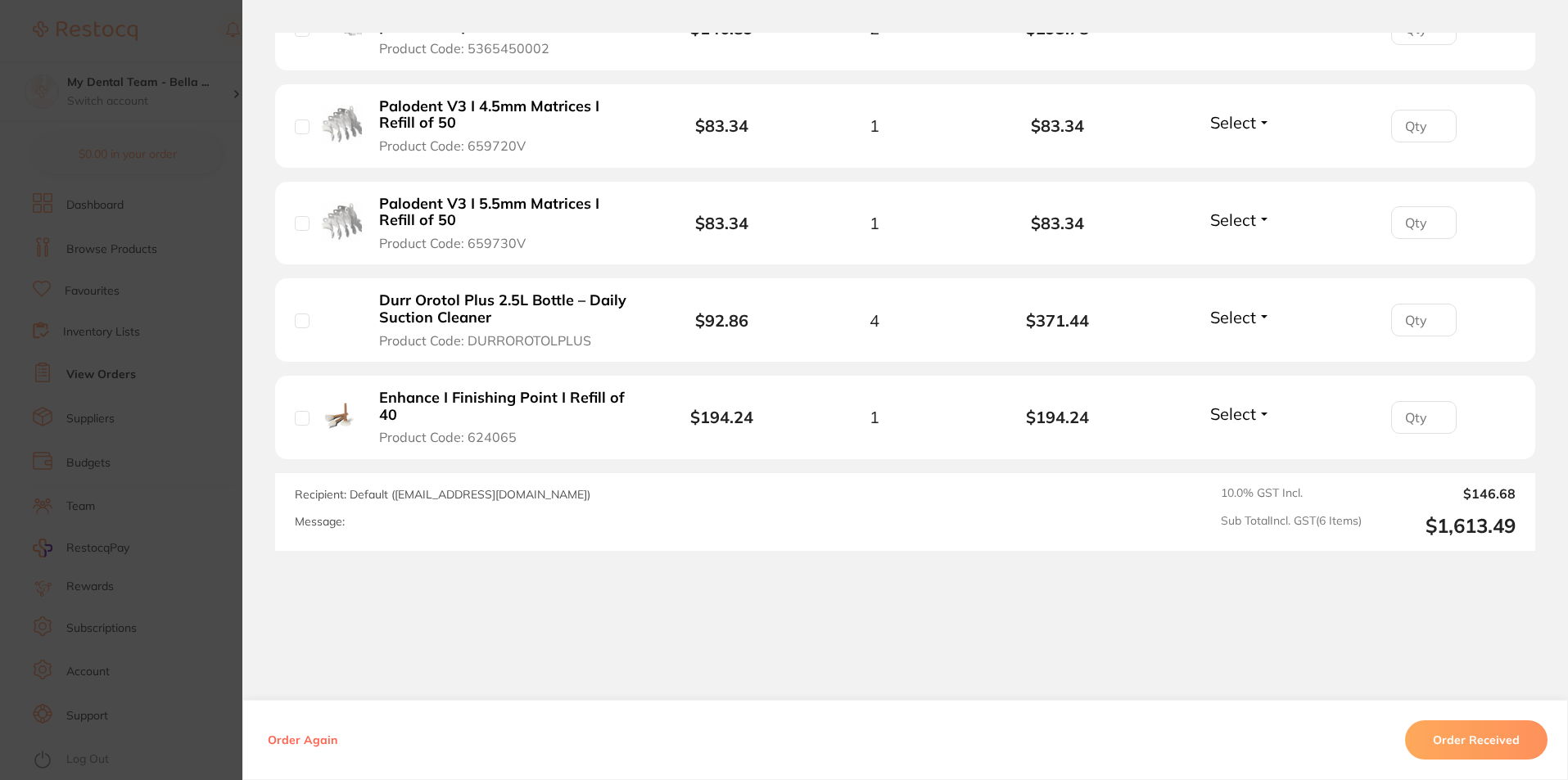
scroll to position [700, 0]
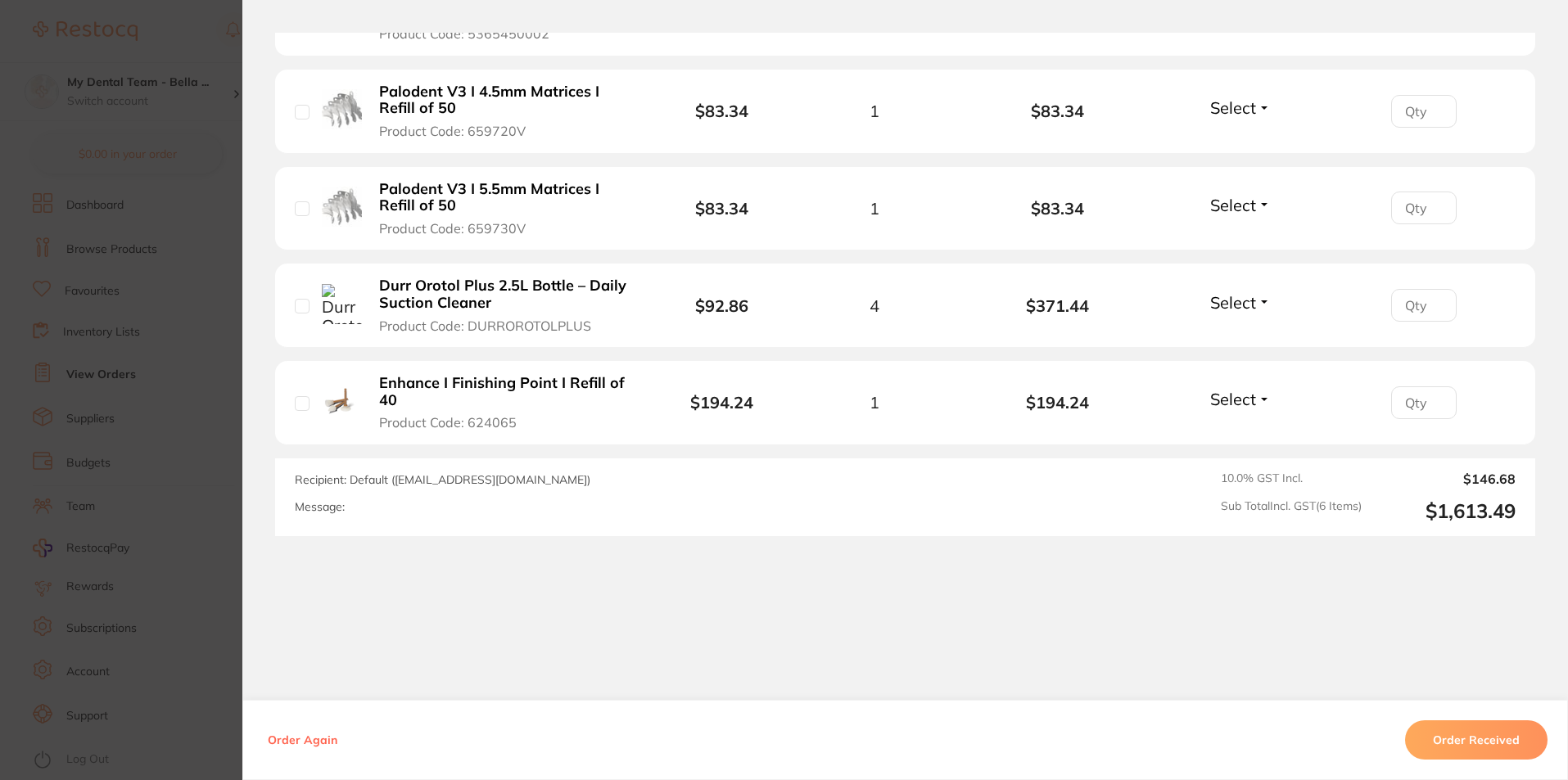
click at [217, 531] on section "Order ID: Restocq- 95354 Order Information Accepted Order Order Date [DATE] 15:…" at bounding box center [784, 390] width 1568 height 780
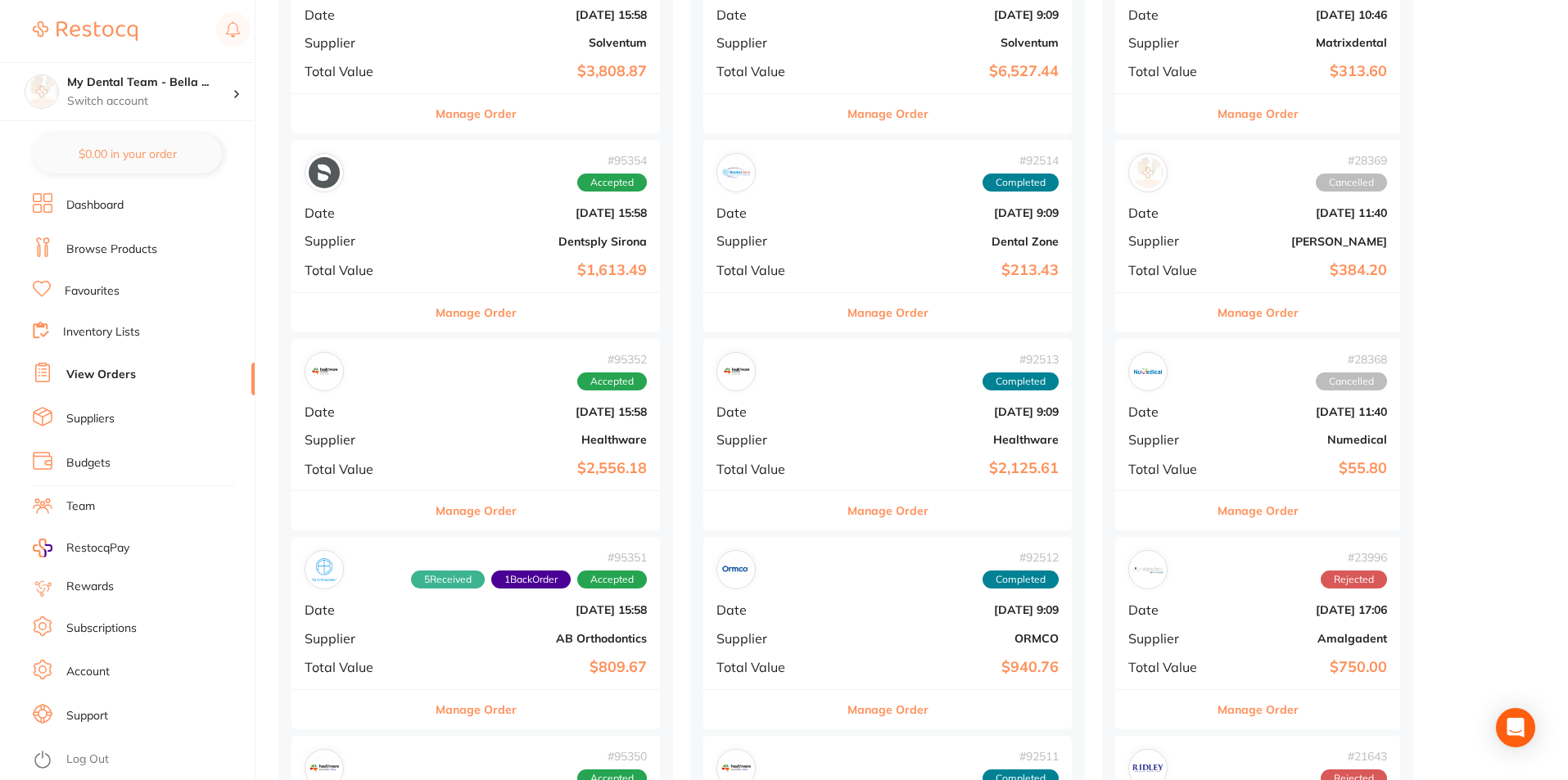
scroll to position [737, 0]
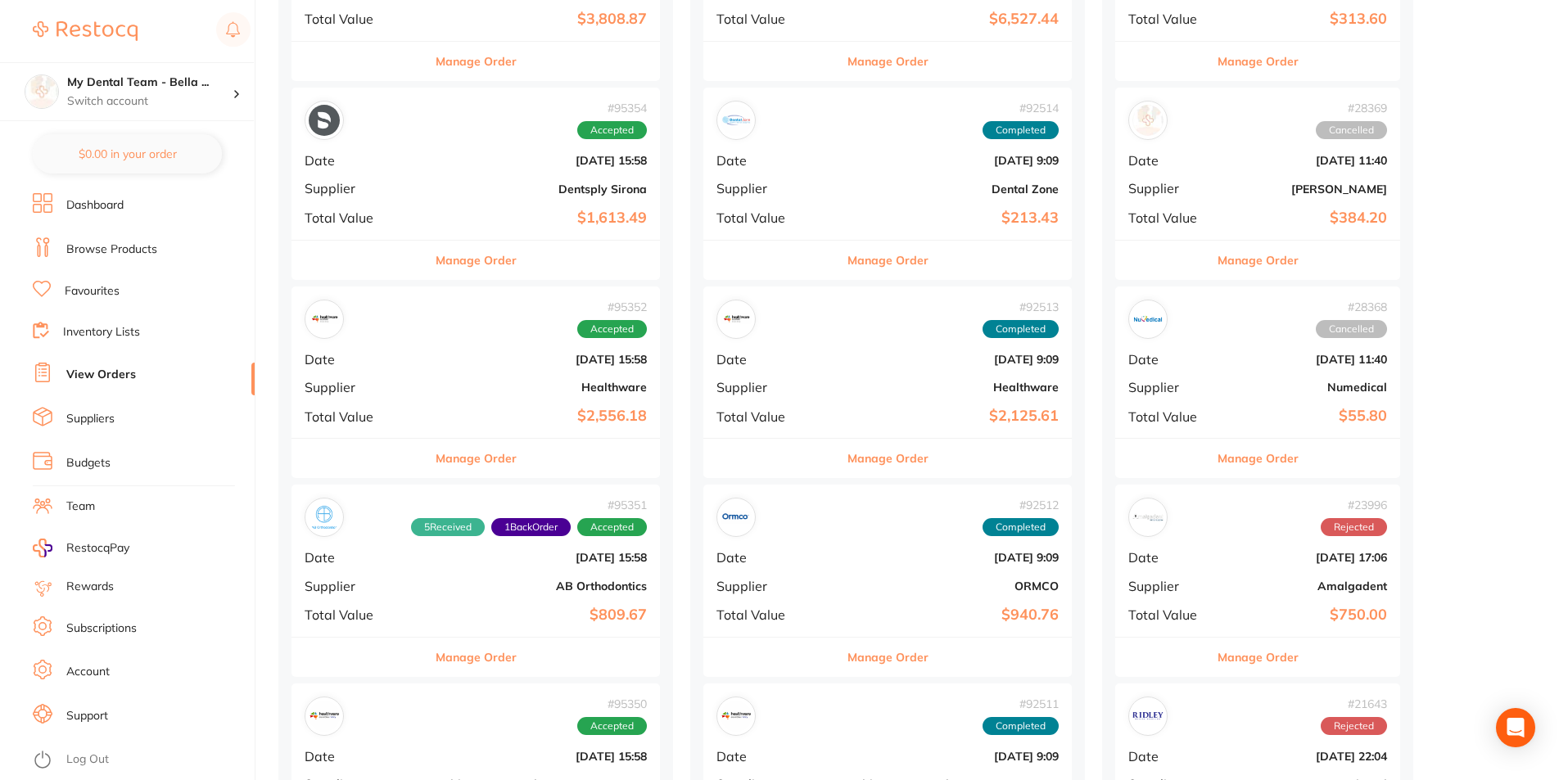
click at [466, 456] on button "Manage Order" at bounding box center [476, 458] width 81 height 39
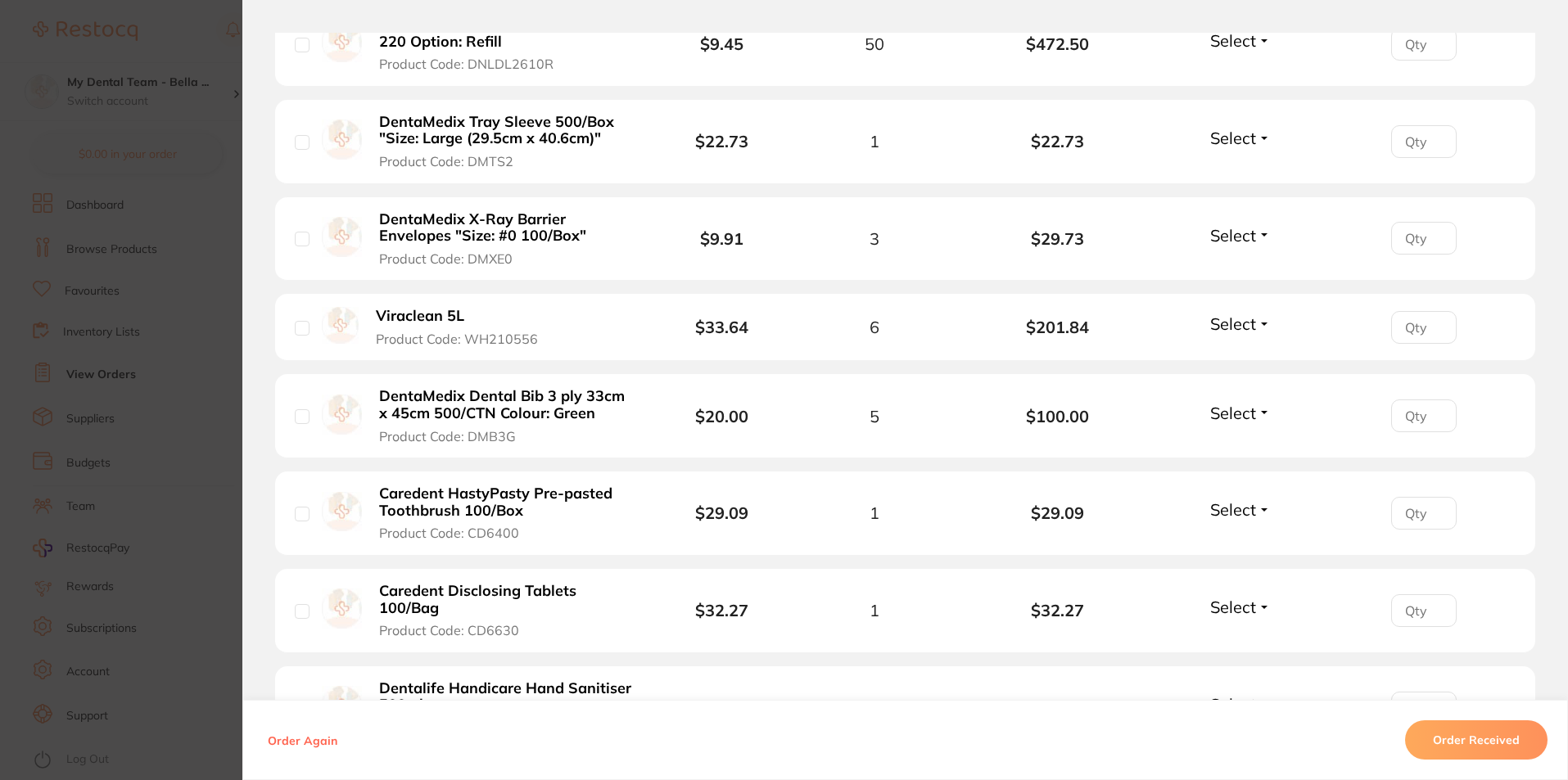
scroll to position [2128, 0]
